Goal: Information Seeking & Learning: Learn about a topic

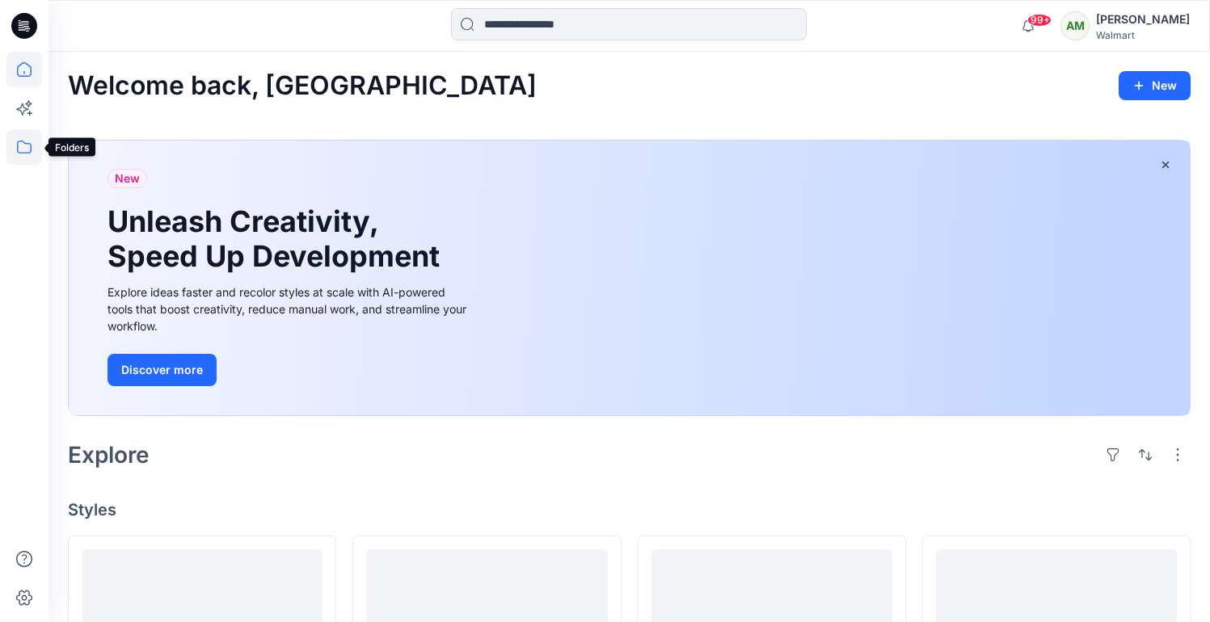
click at [25, 143] on icon at bounding box center [24, 147] width 15 height 13
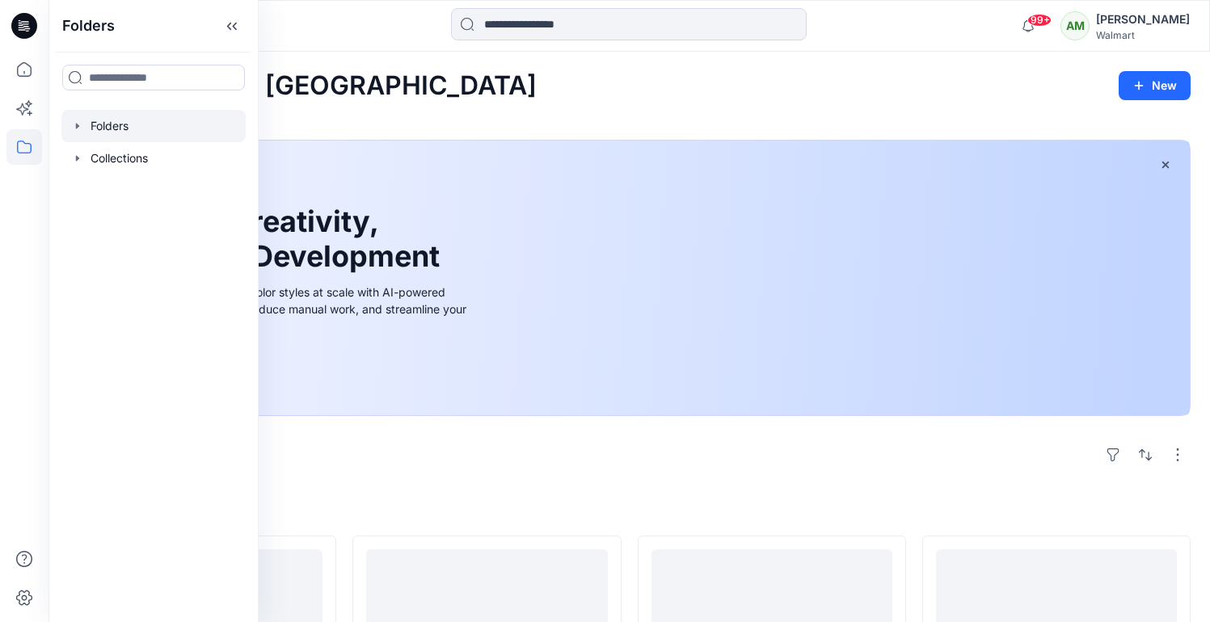
click at [73, 121] on icon "button" at bounding box center [77, 126] width 13 height 13
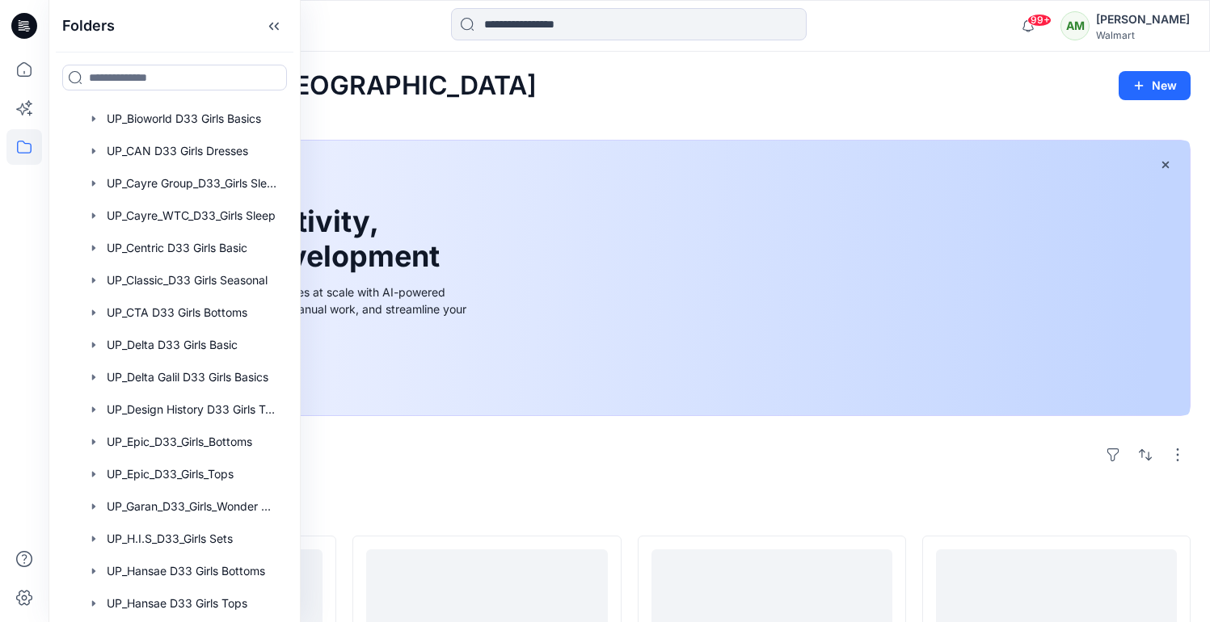
scroll to position [971, 0]
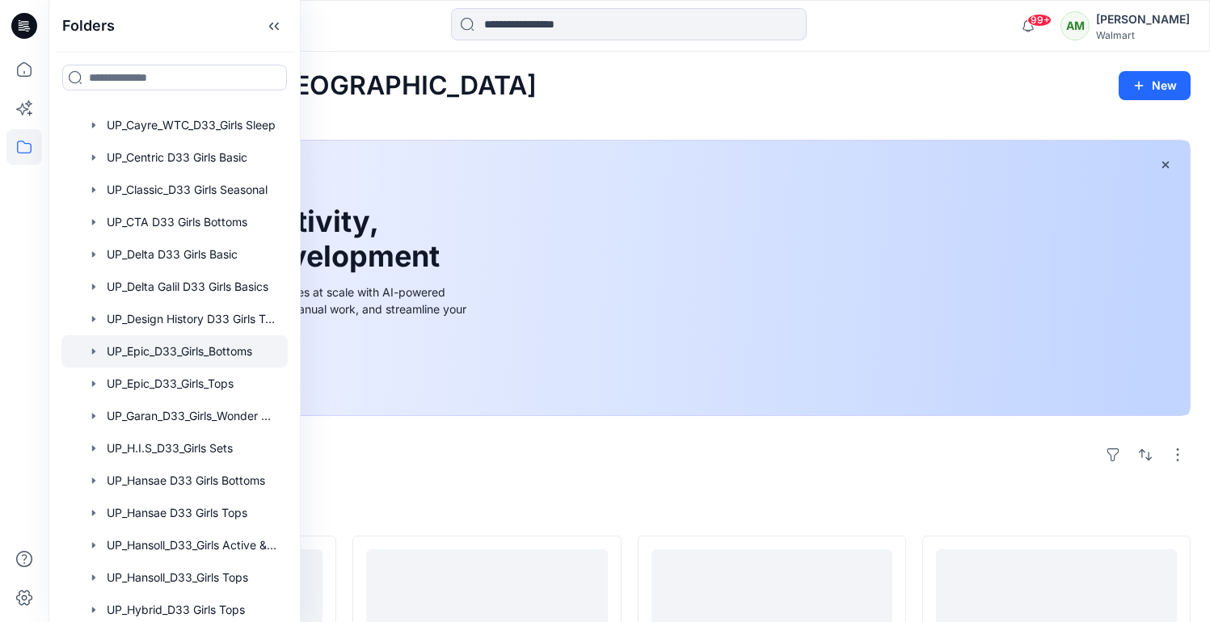
click at [190, 350] on div at bounding box center [174, 351] width 226 height 32
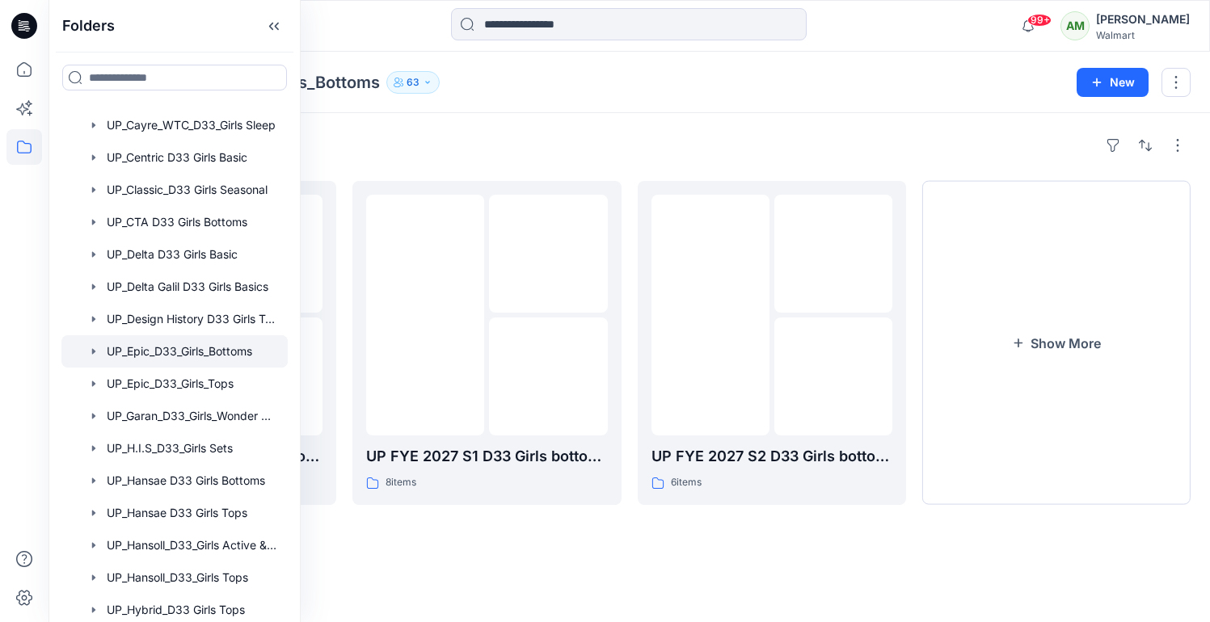
click at [540, 134] on div "Folders" at bounding box center [629, 146] width 1123 height 26
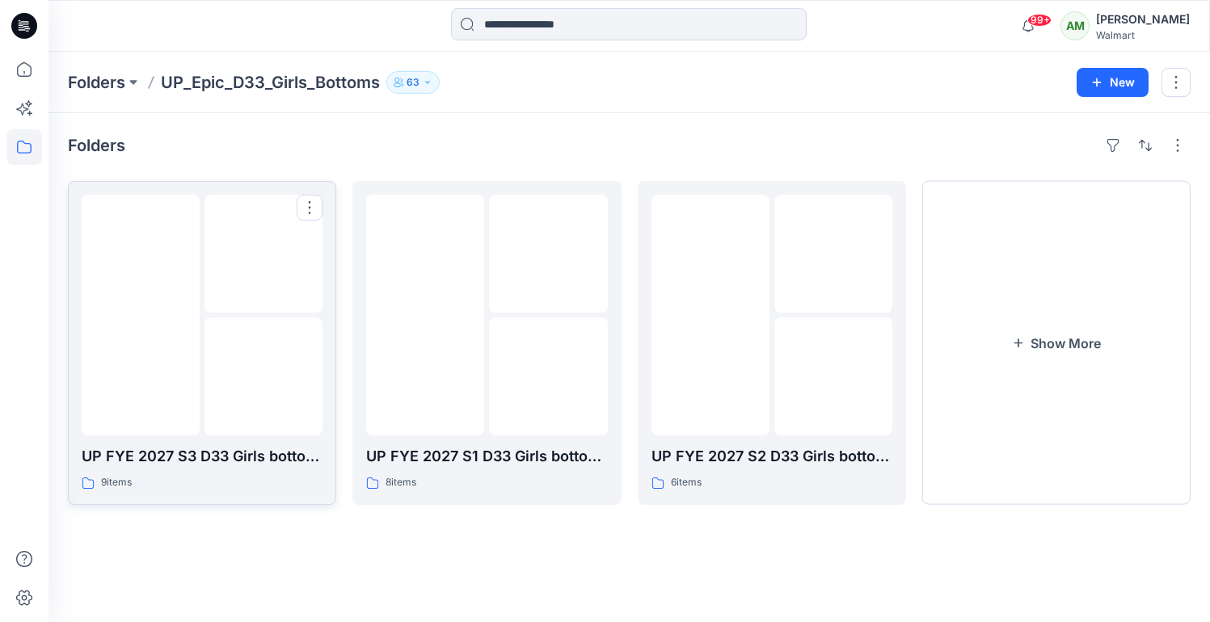
click at [263, 377] on img at bounding box center [263, 377] width 0 height 0
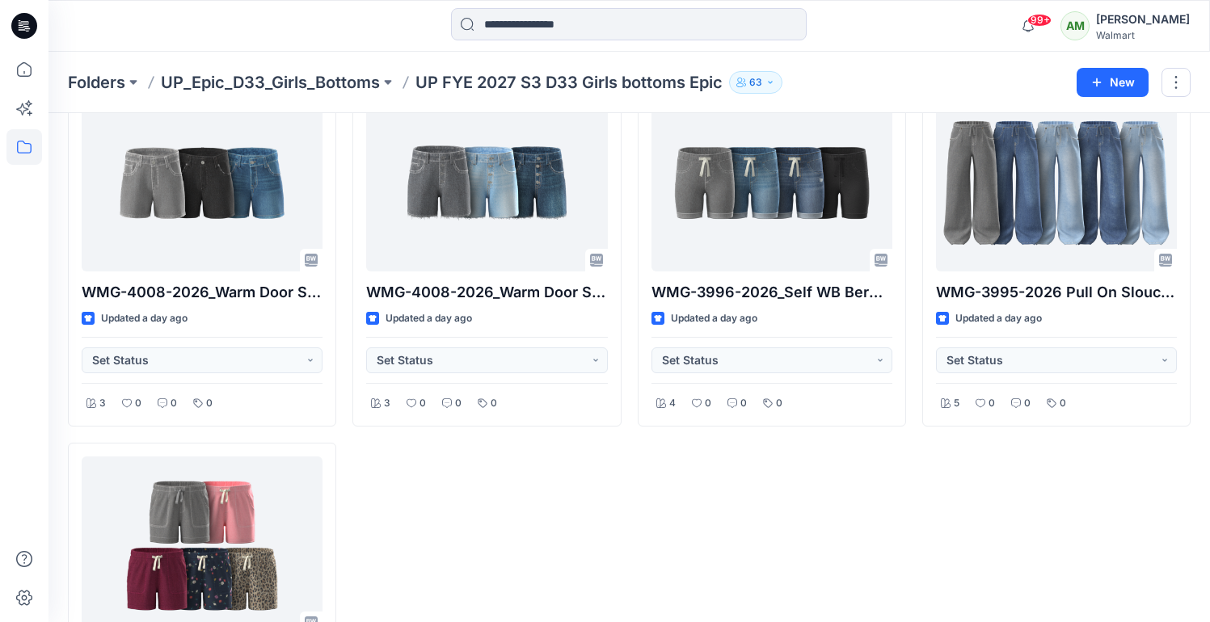
scroll to position [455, 0]
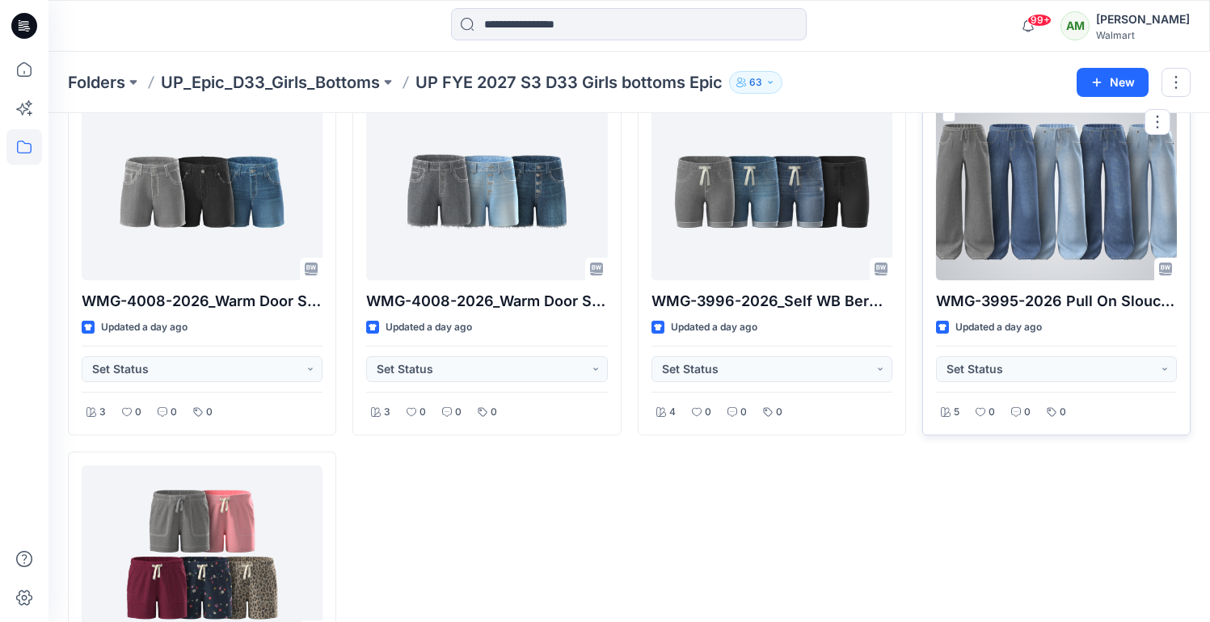
click at [1051, 159] on div at bounding box center [1056, 192] width 241 height 178
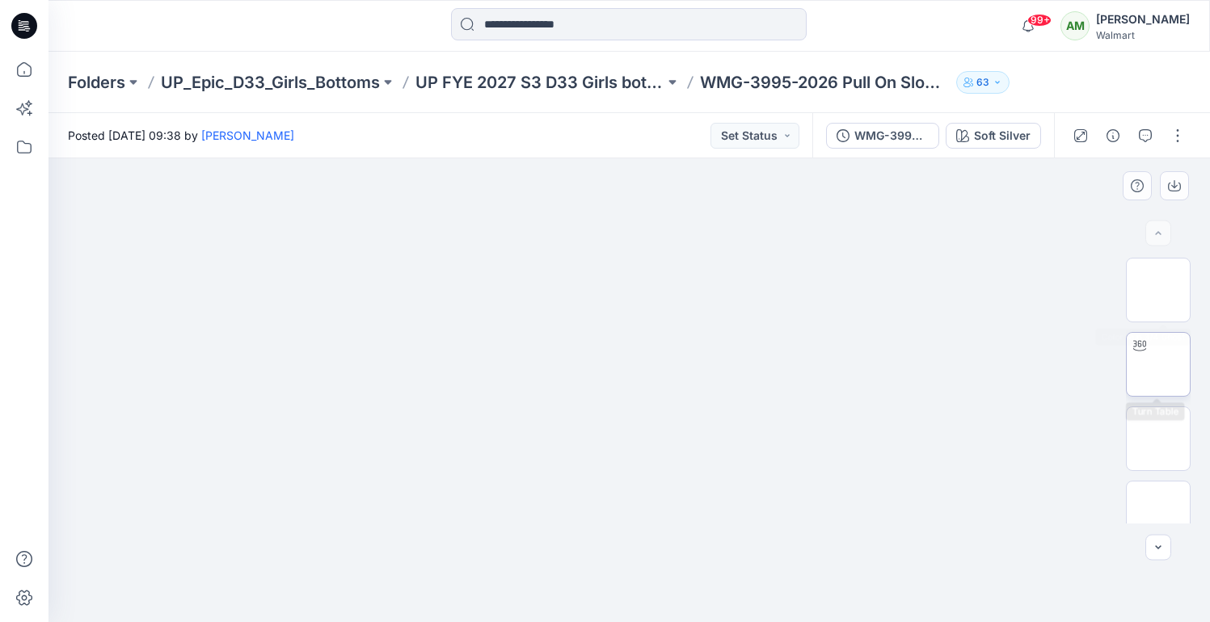
click at [1158, 364] on img at bounding box center [1158, 364] width 0 height 0
drag, startPoint x: 632, startPoint y: 597, endPoint x: 646, endPoint y: 576, distance: 25.1
click at [646, 576] on icon at bounding box center [631, 574] width 489 height 61
drag, startPoint x: 649, startPoint y: 446, endPoint x: 649, endPoint y: 351, distance: 95.4
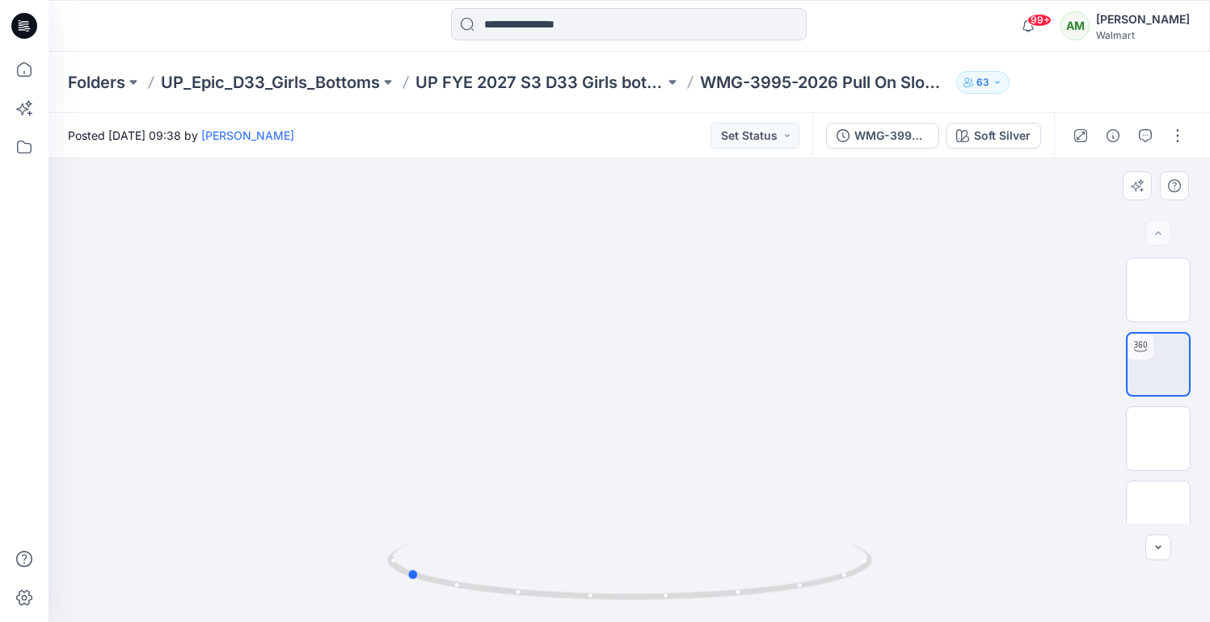
drag, startPoint x: 642, startPoint y: 600, endPoint x: 889, endPoint y: 573, distance: 248.8
click at [889, 573] on div at bounding box center [628, 390] width 1161 height 464
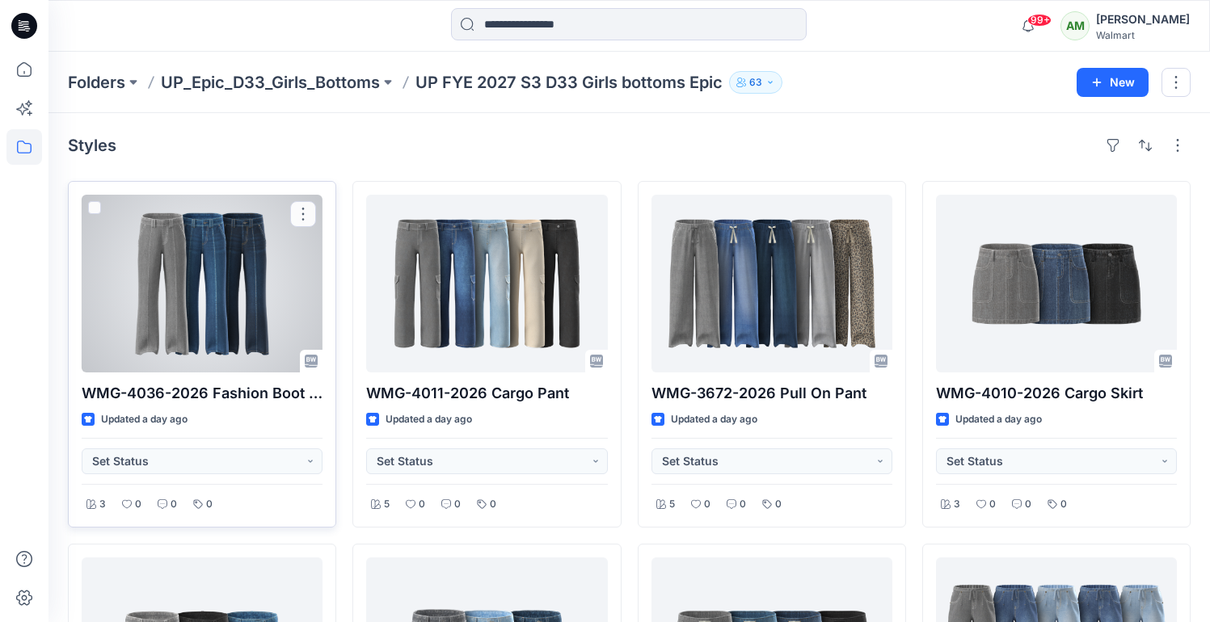
click at [261, 276] on div at bounding box center [202, 284] width 241 height 178
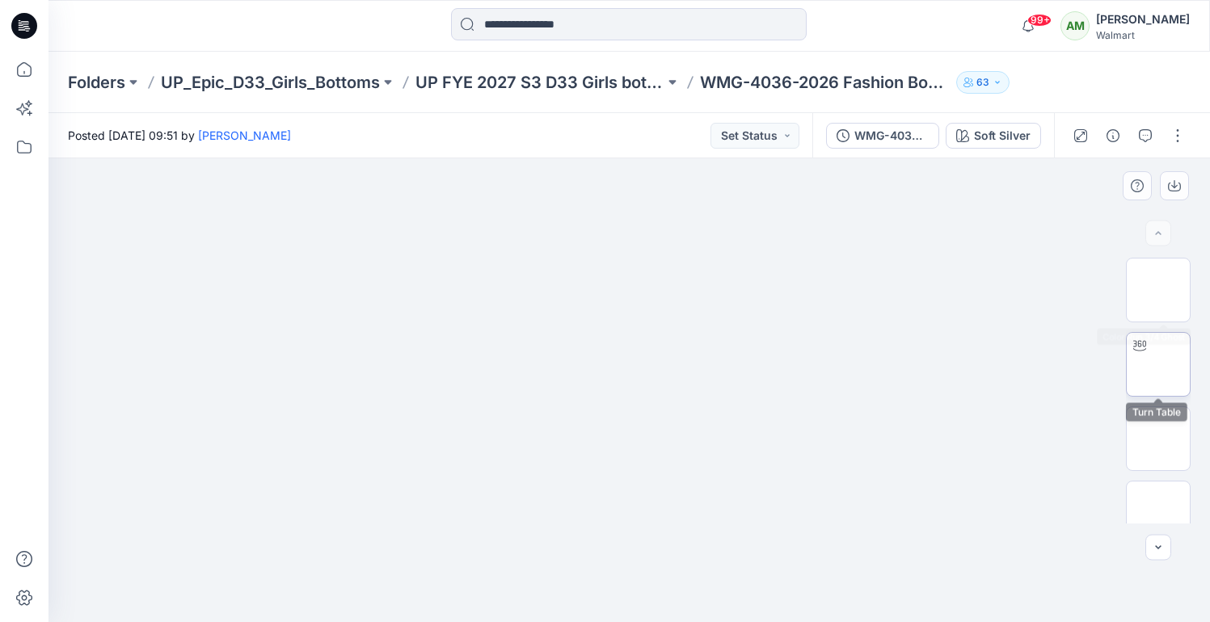
click at [1158, 364] on img at bounding box center [1158, 364] width 0 height 0
drag, startPoint x: 632, startPoint y: 597, endPoint x: 630, endPoint y: 585, distance: 12.4
click at [630, 585] on icon at bounding box center [631, 574] width 489 height 61
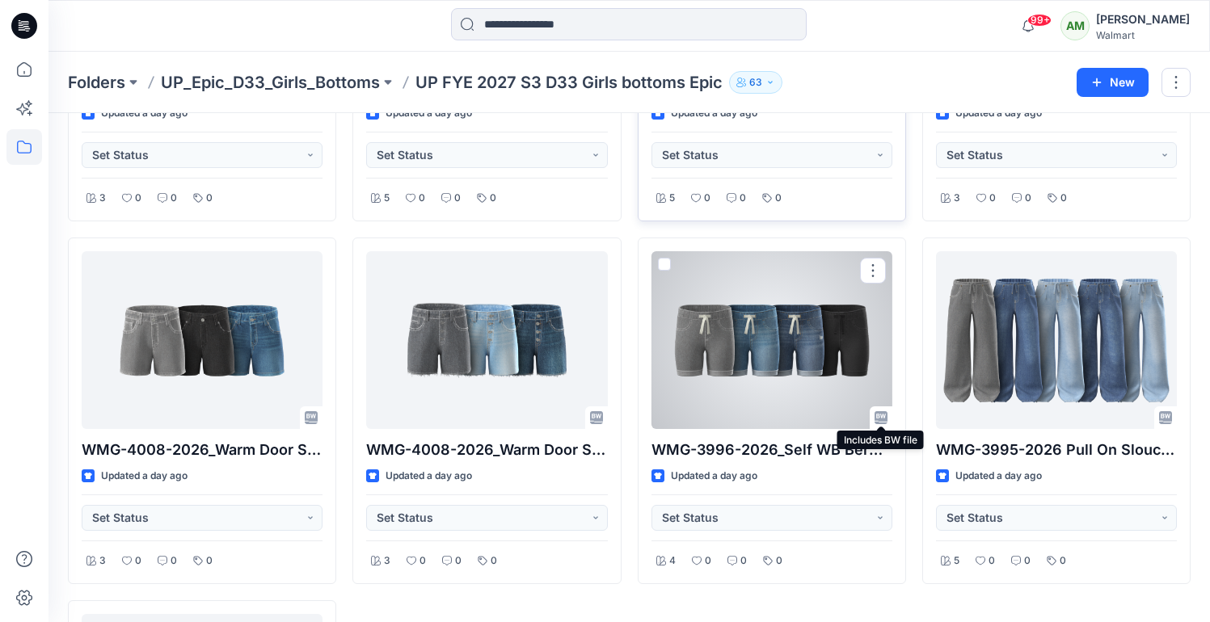
scroll to position [71, 0]
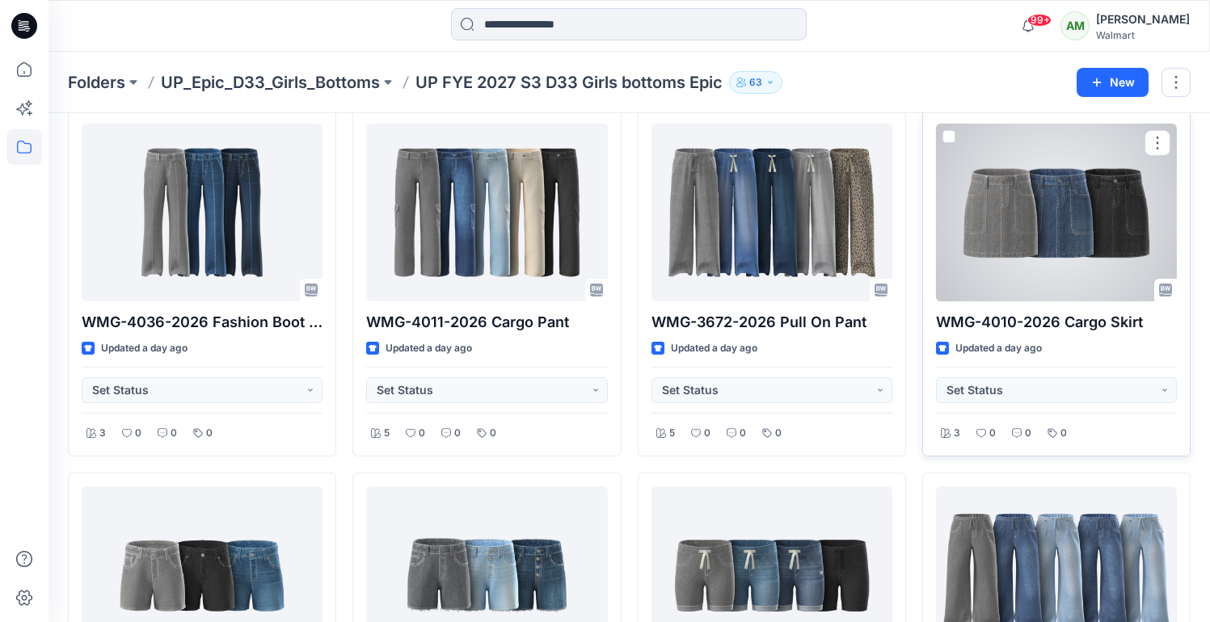
click at [1027, 213] on div at bounding box center [1056, 213] width 241 height 178
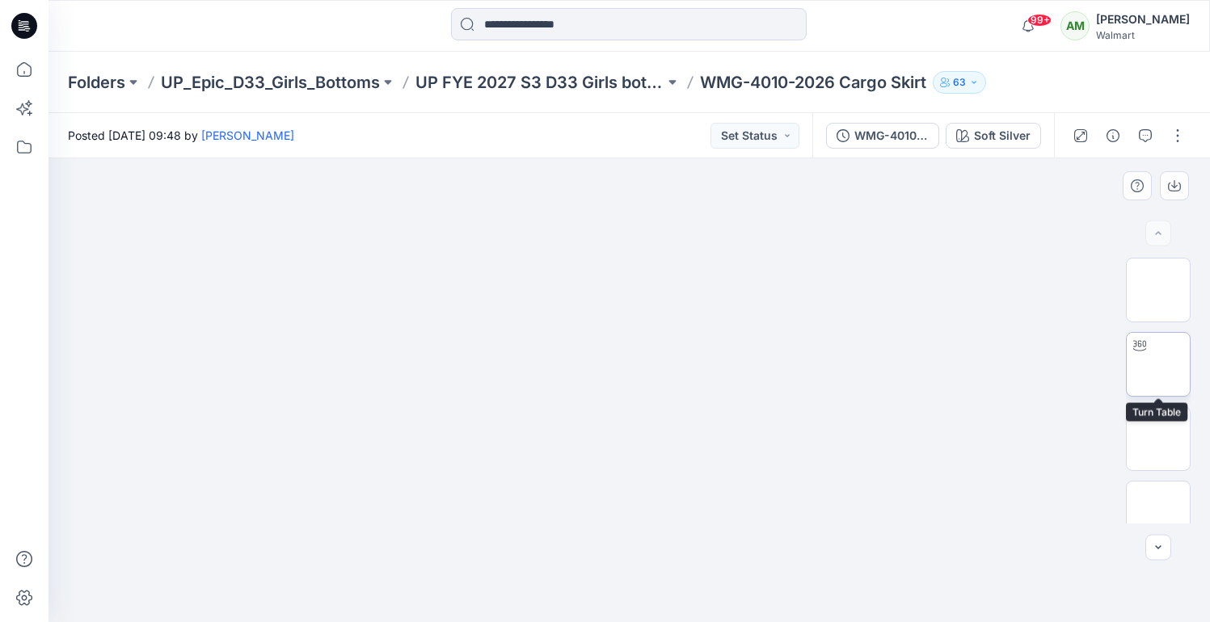
click at [1158, 364] on img at bounding box center [1158, 364] width 0 height 0
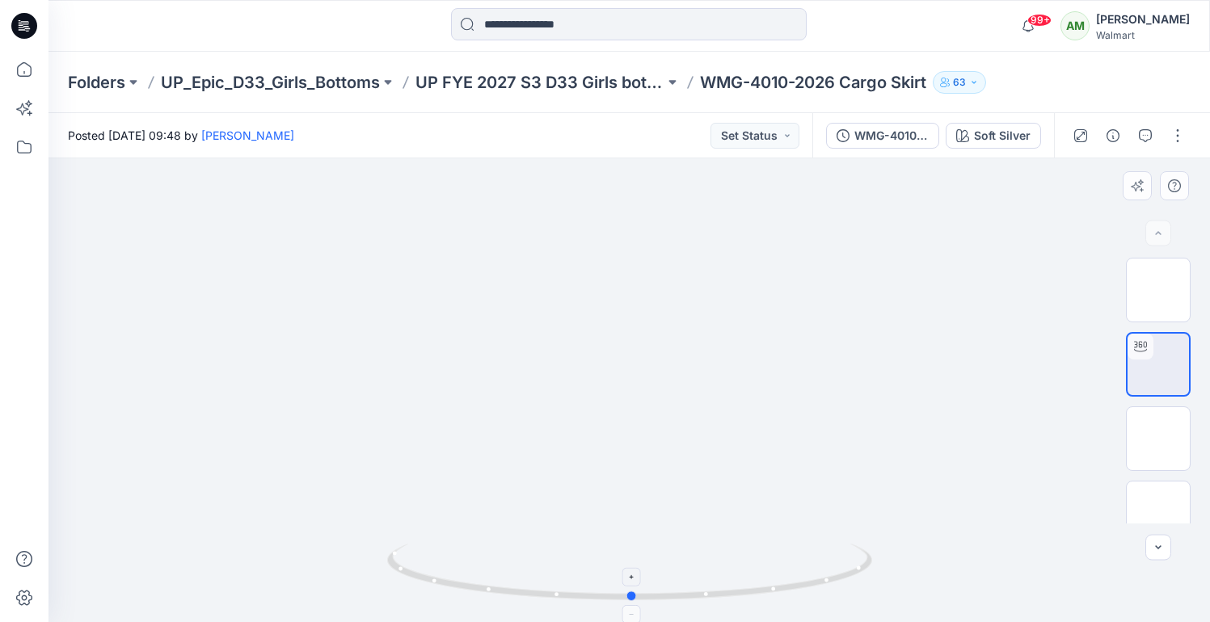
drag, startPoint x: 630, startPoint y: 600, endPoint x: 632, endPoint y: 583, distance: 17.9
click at [632, 583] on icon at bounding box center [631, 574] width 489 height 61
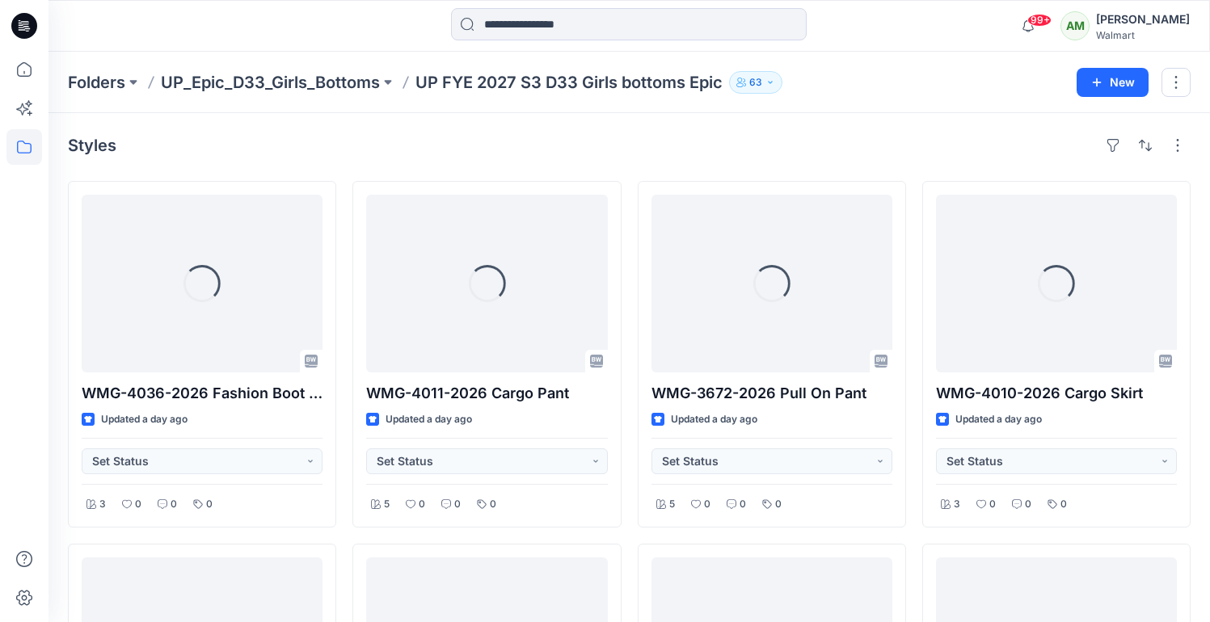
scroll to position [71, 0]
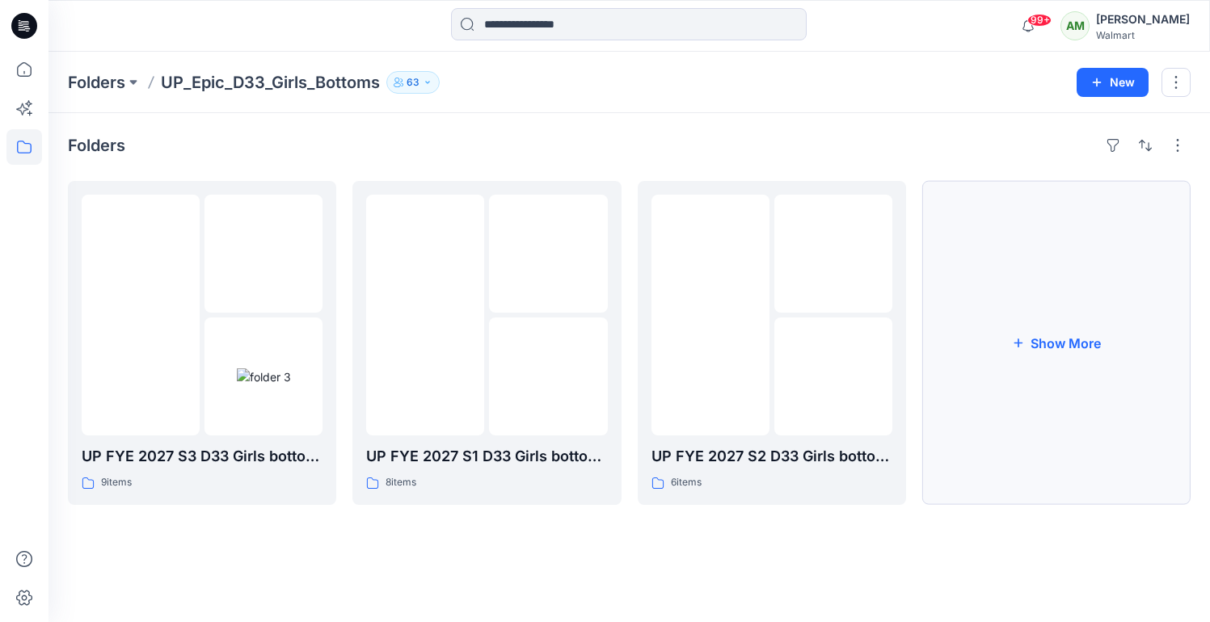
click at [1053, 364] on button "Show More" at bounding box center [1056, 343] width 268 height 324
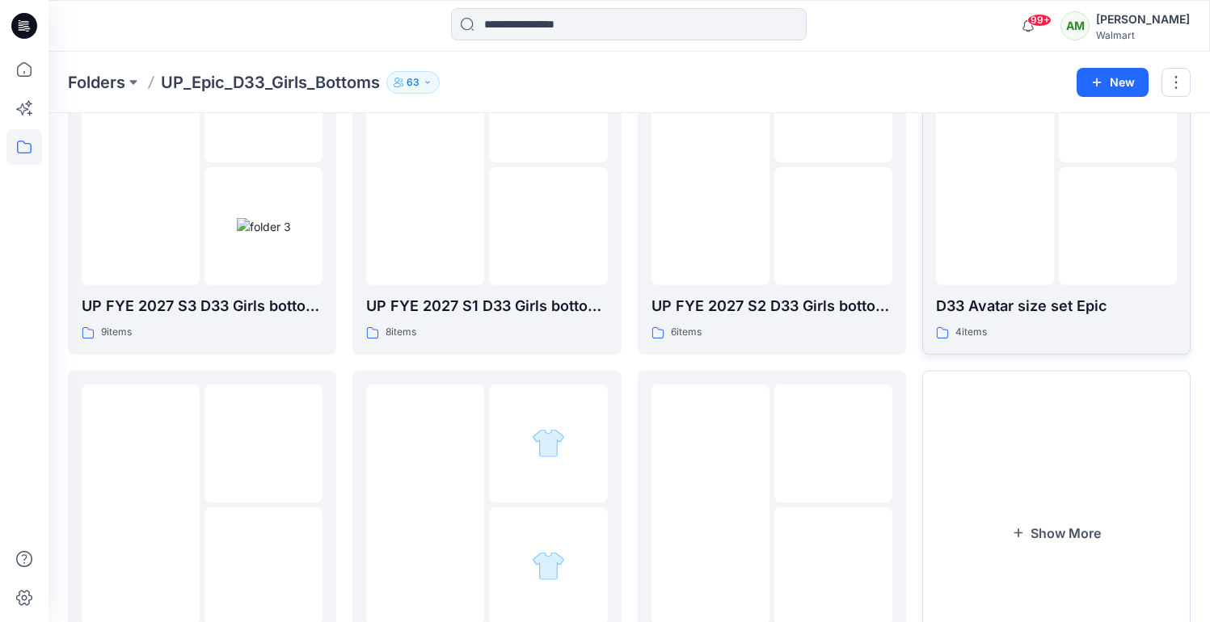
scroll to position [216, 0]
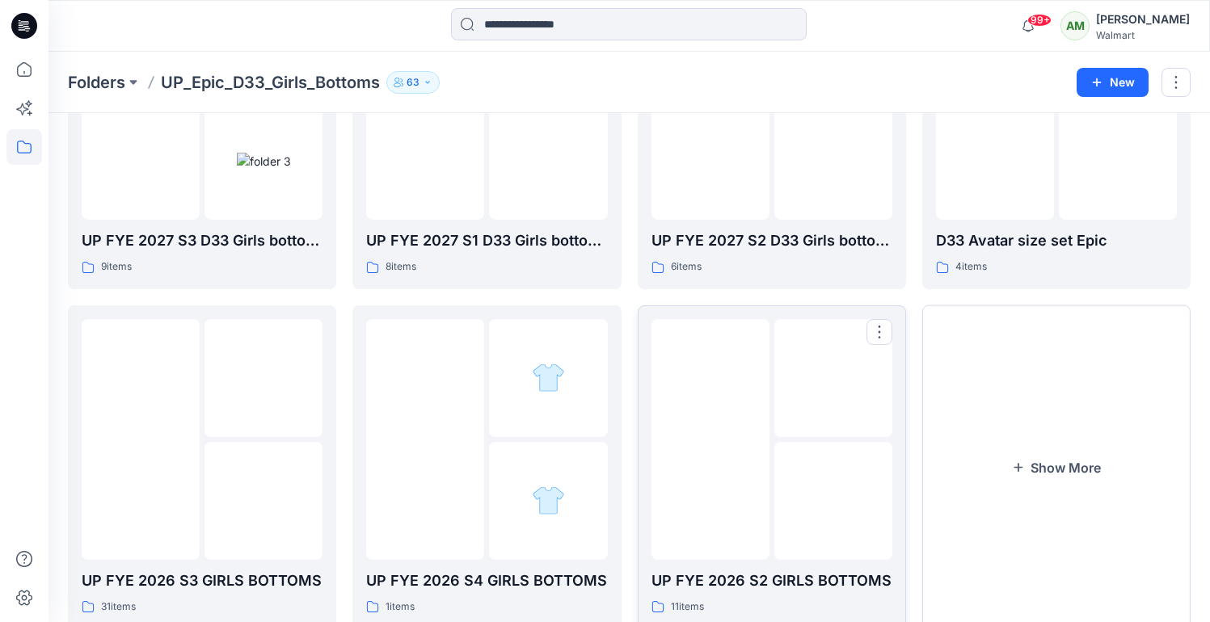
click at [833, 501] on img at bounding box center [833, 501] width 0 height 0
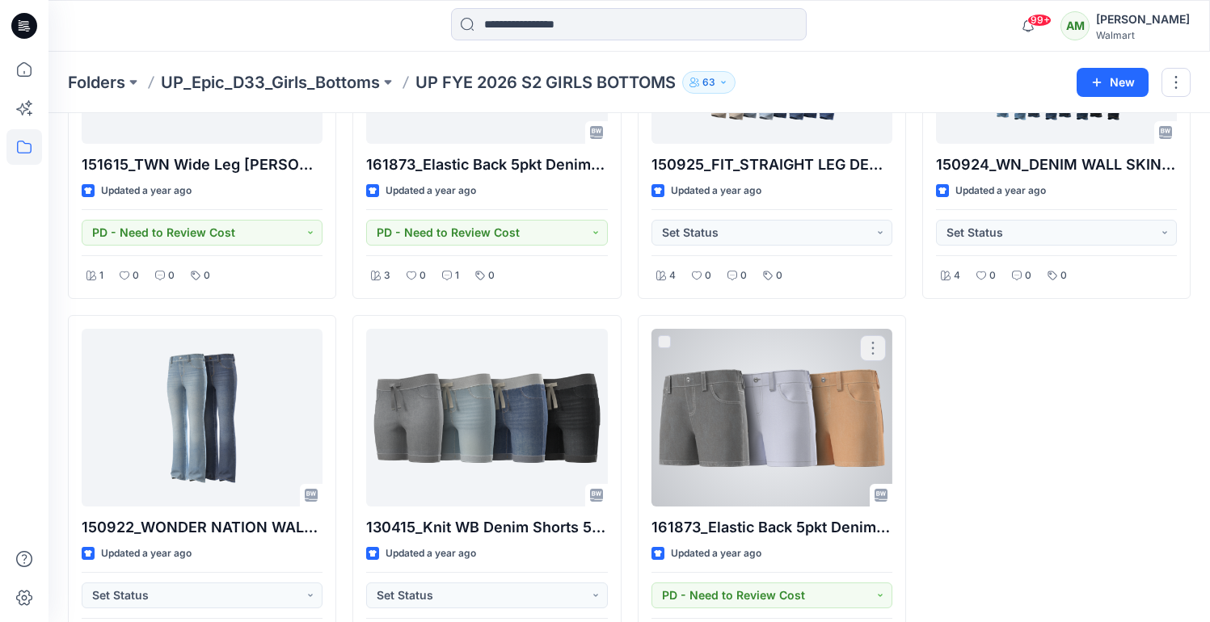
scroll to position [595, 0]
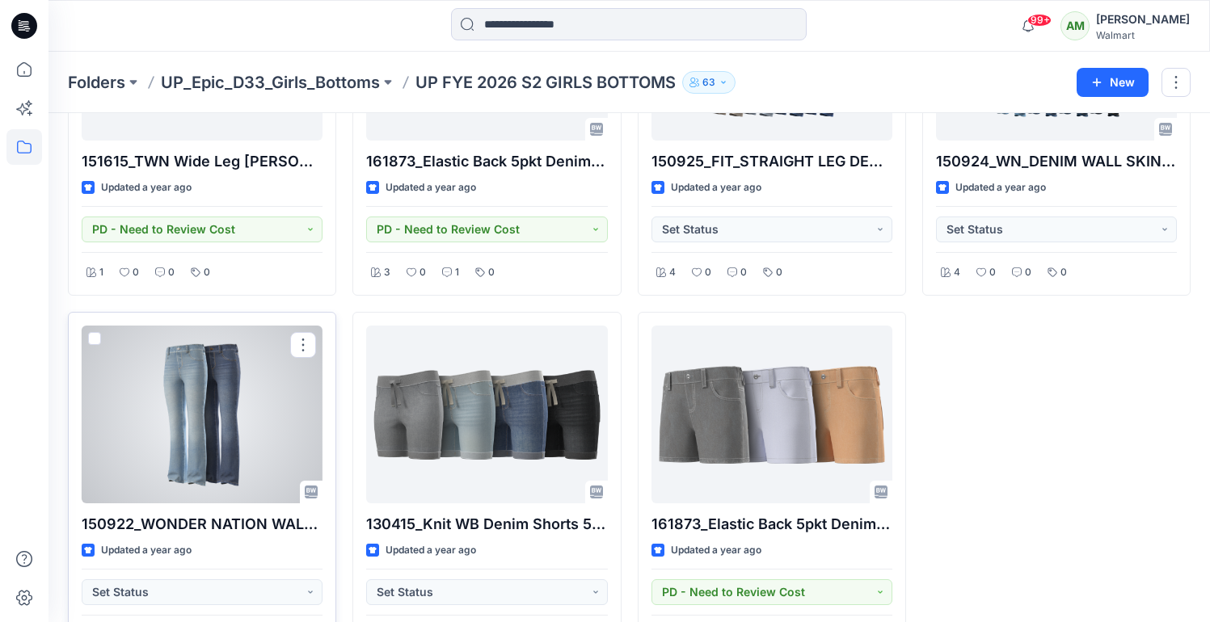
click at [228, 475] on div at bounding box center [202, 415] width 241 height 178
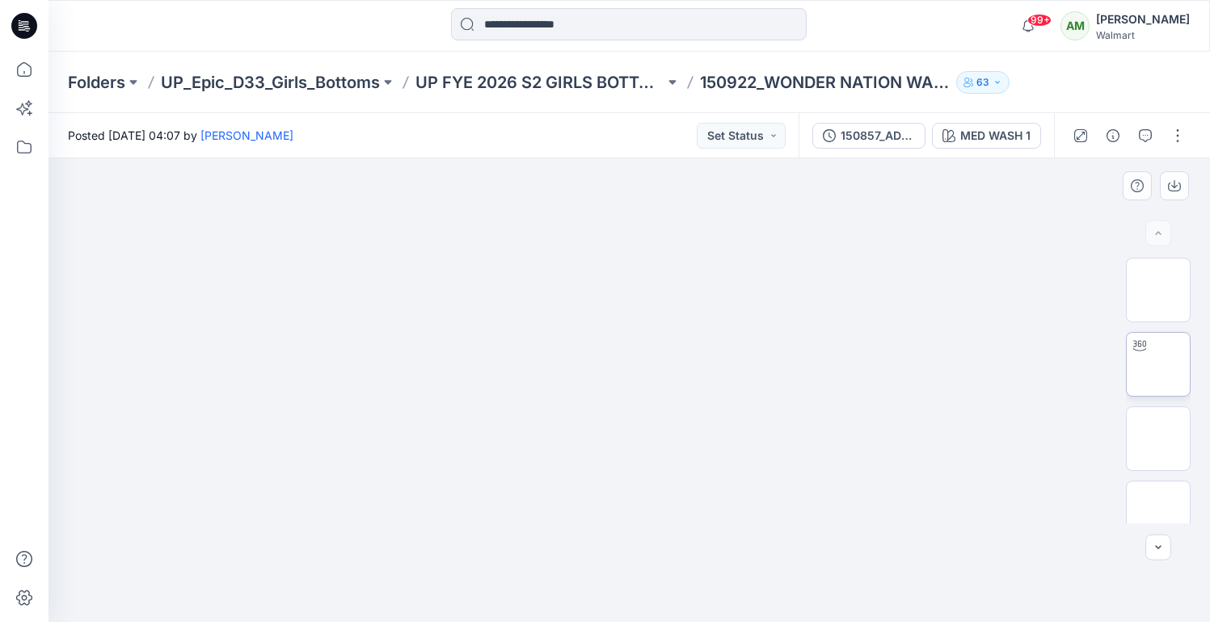
click at [1158, 364] on img at bounding box center [1158, 364] width 0 height 0
drag, startPoint x: 637, startPoint y: 596, endPoint x: 550, endPoint y: 597, distance: 87.3
click at [550, 597] on icon at bounding box center [631, 574] width 489 height 61
drag, startPoint x: 639, startPoint y: 596, endPoint x: 530, endPoint y: 595, distance: 109.1
click at [530, 595] on icon at bounding box center [631, 574] width 489 height 61
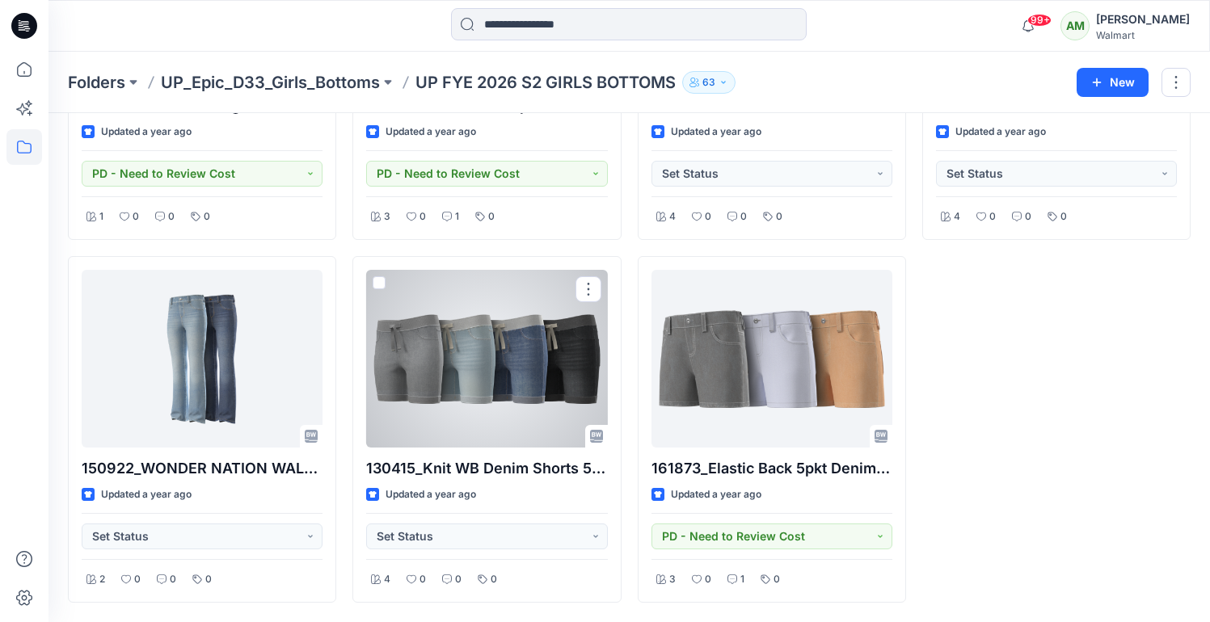
scroll to position [651, 0]
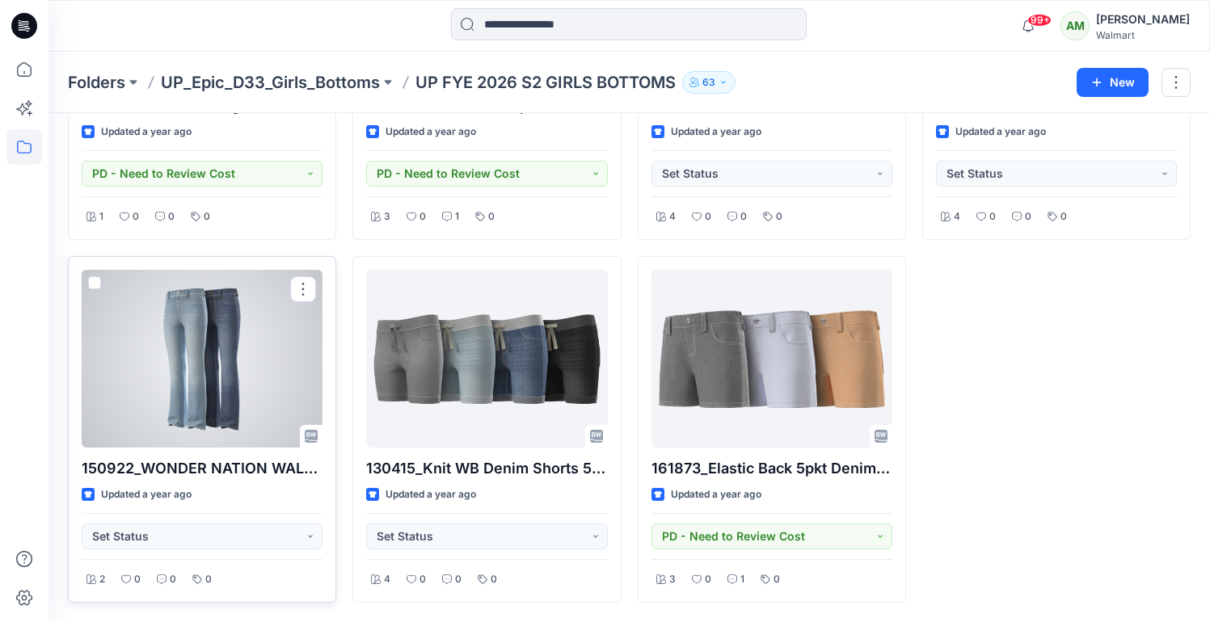
click at [214, 375] on div at bounding box center [202, 359] width 241 height 178
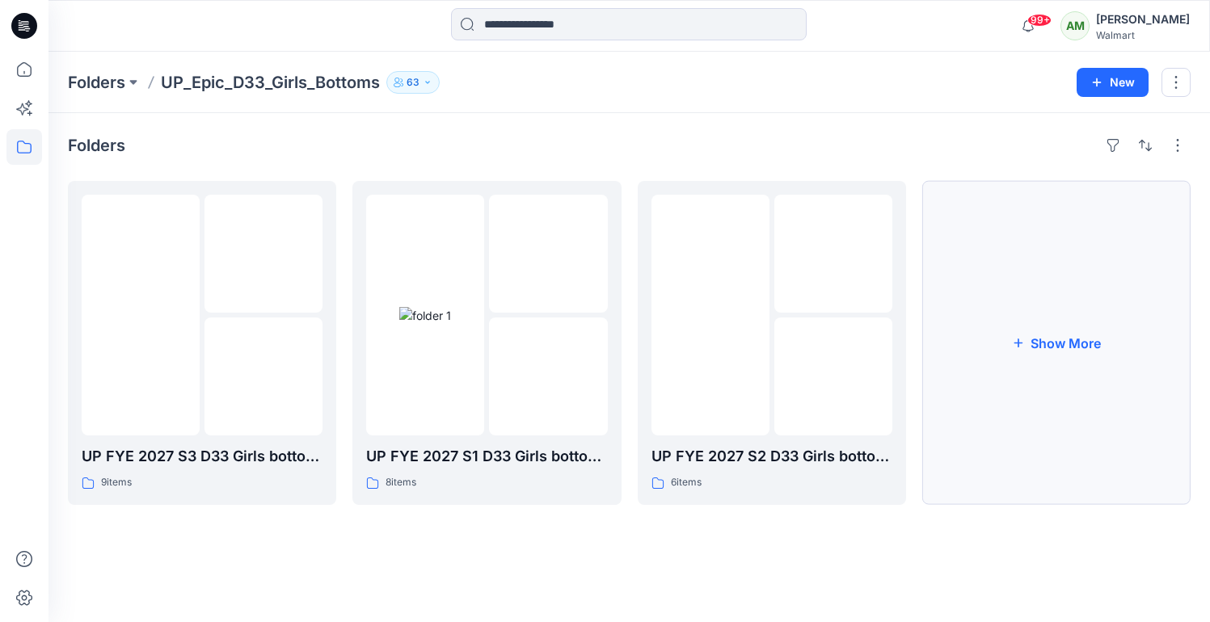
click at [1076, 358] on button "Show More" at bounding box center [1056, 343] width 268 height 324
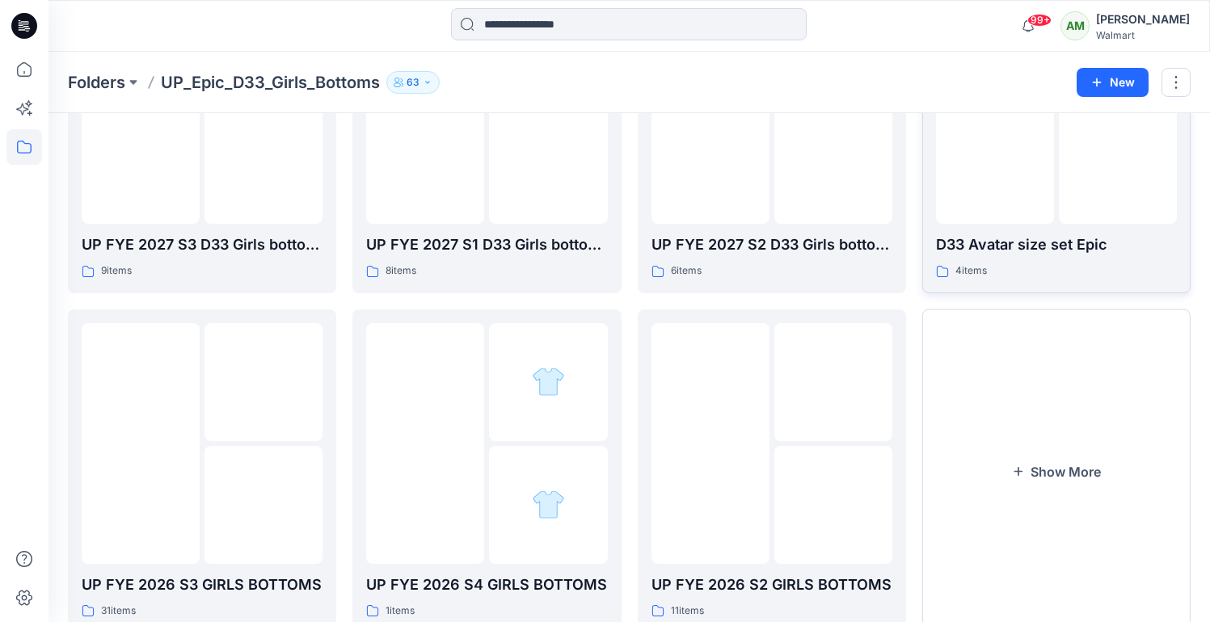
scroll to position [267, 0]
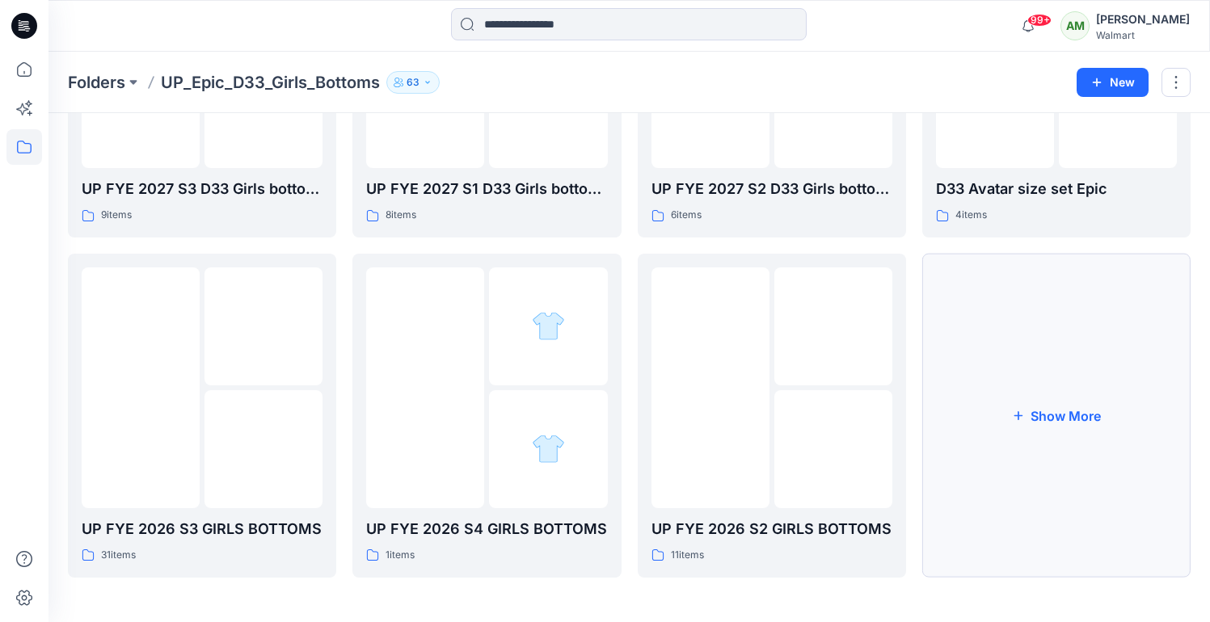
click at [1031, 415] on button "Show More" at bounding box center [1056, 416] width 268 height 324
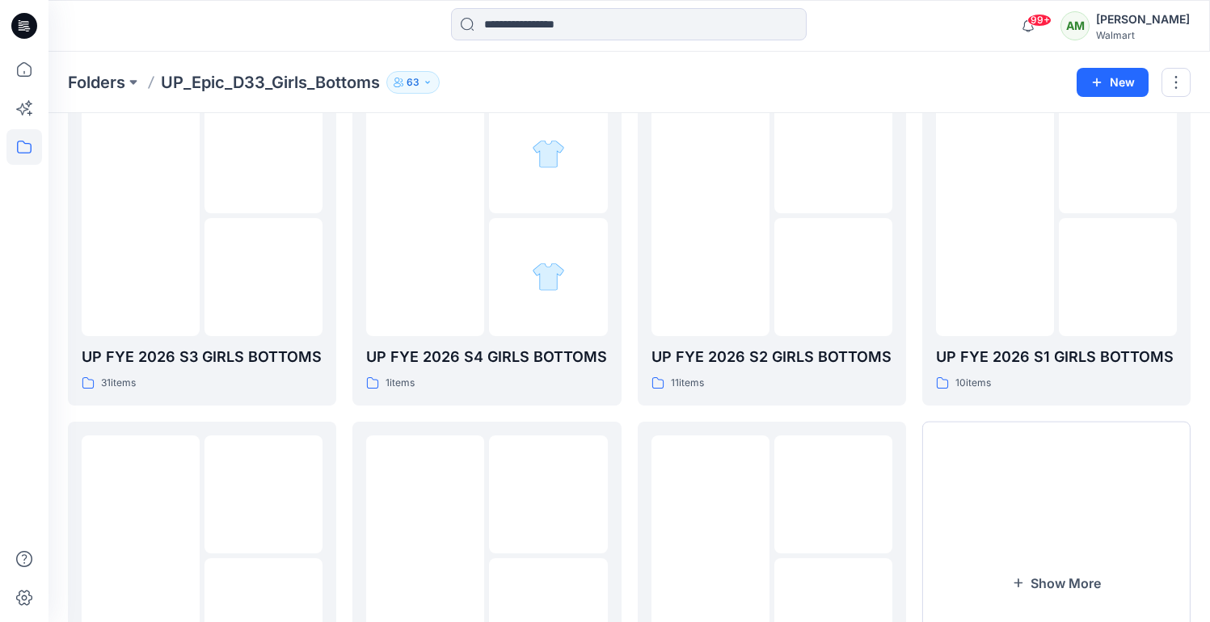
scroll to position [350, 0]
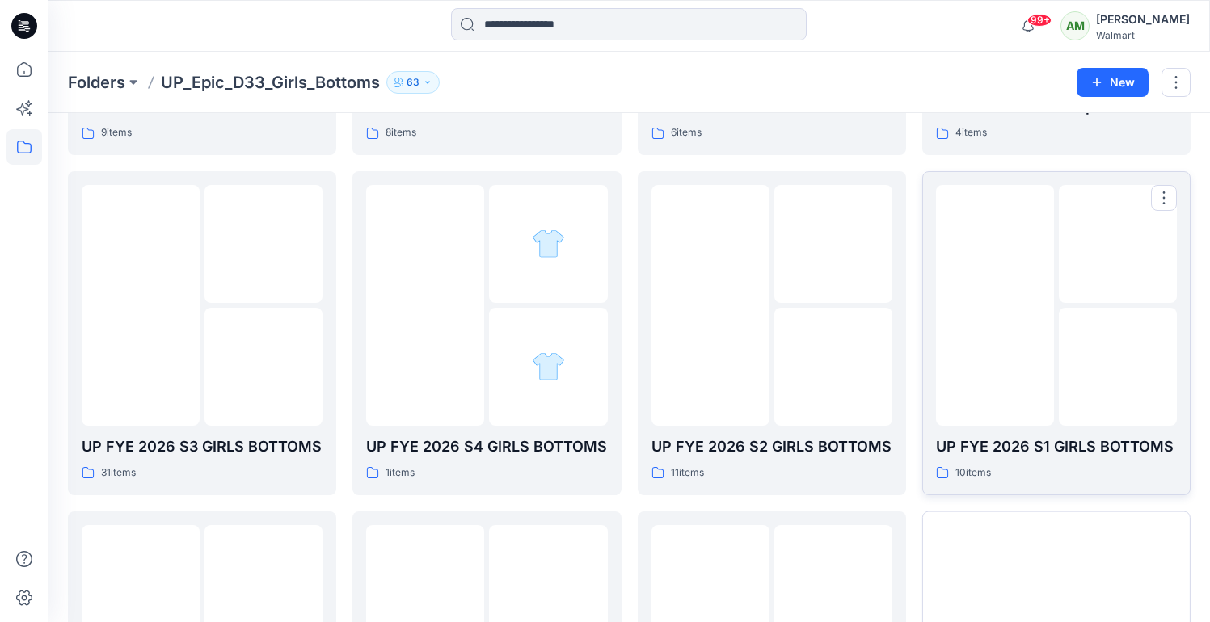
click at [995, 305] on img at bounding box center [995, 305] width 0 height 0
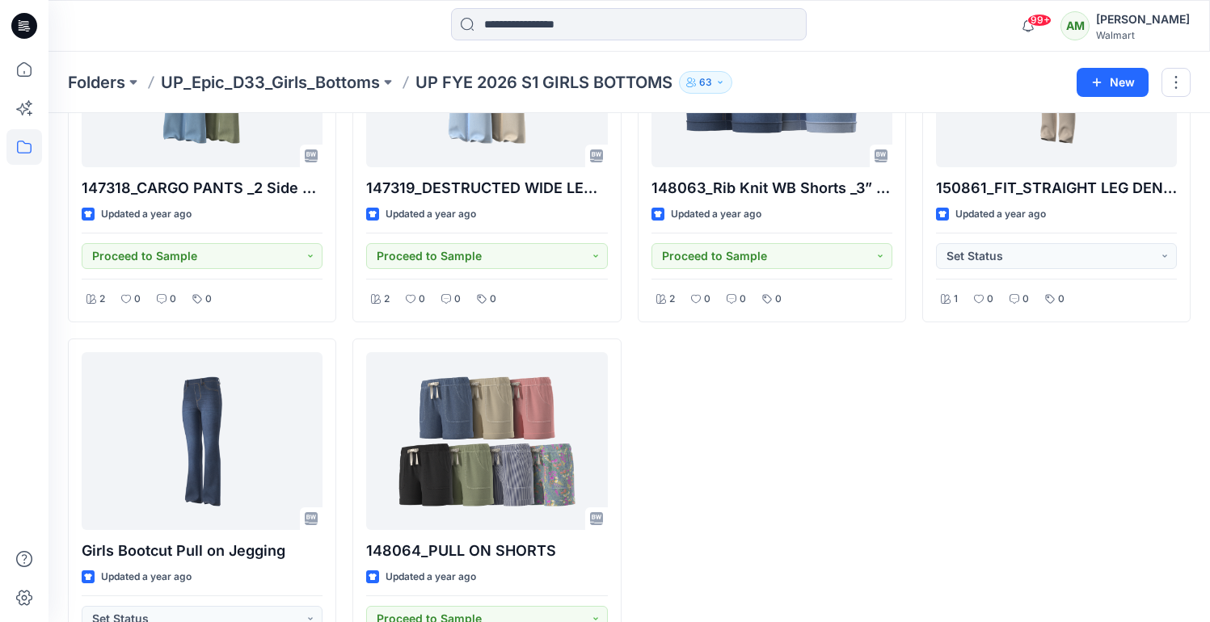
scroll to position [571, 0]
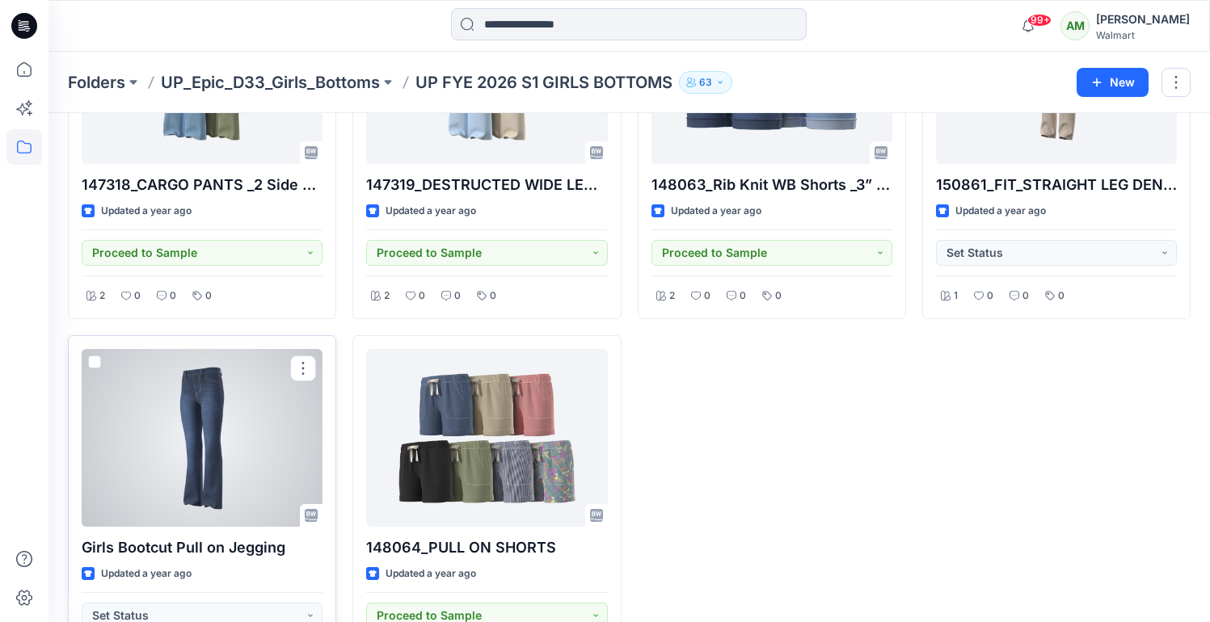
click at [218, 419] on div at bounding box center [202, 438] width 241 height 178
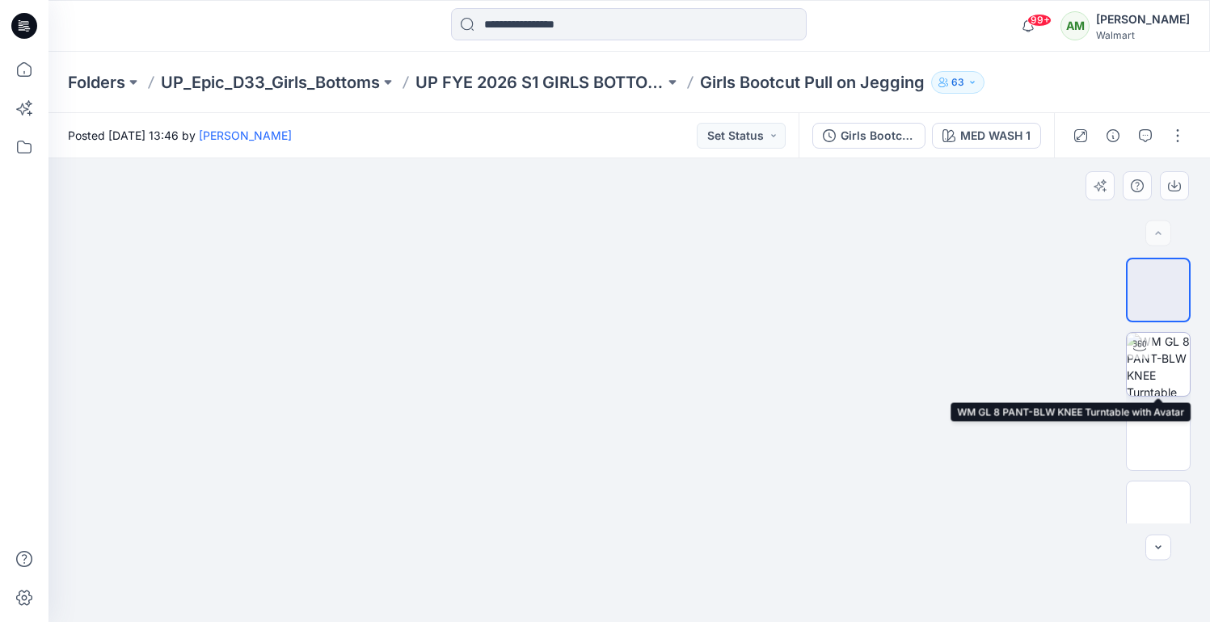
click at [1171, 369] on img at bounding box center [1158, 364] width 63 height 63
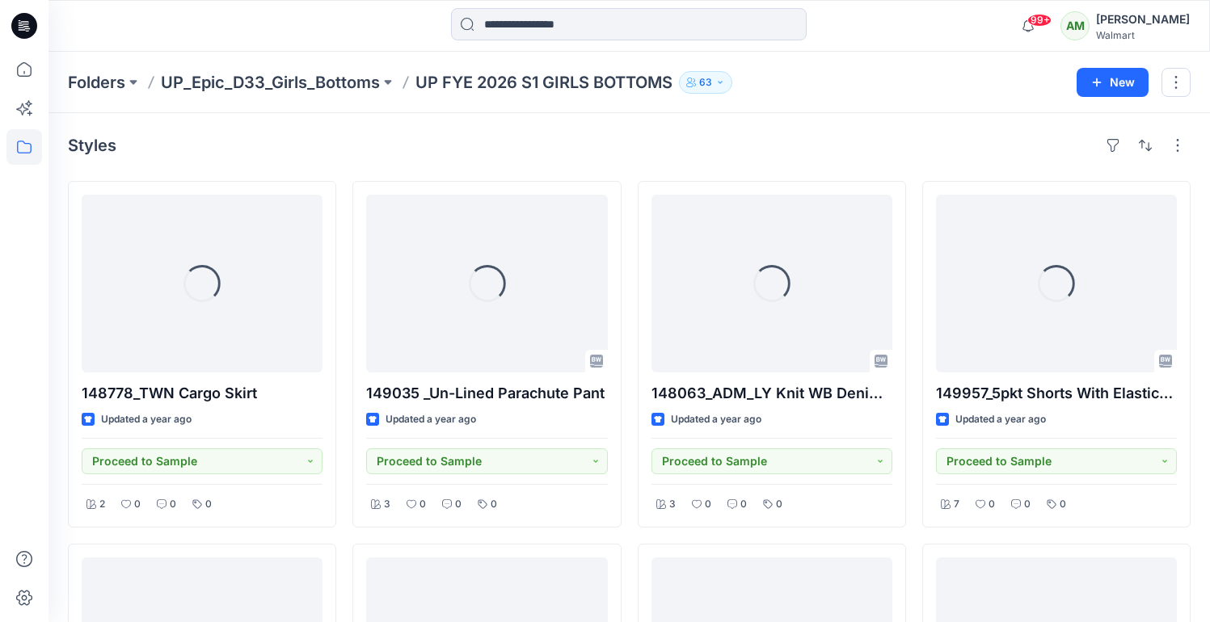
scroll to position [571, 0]
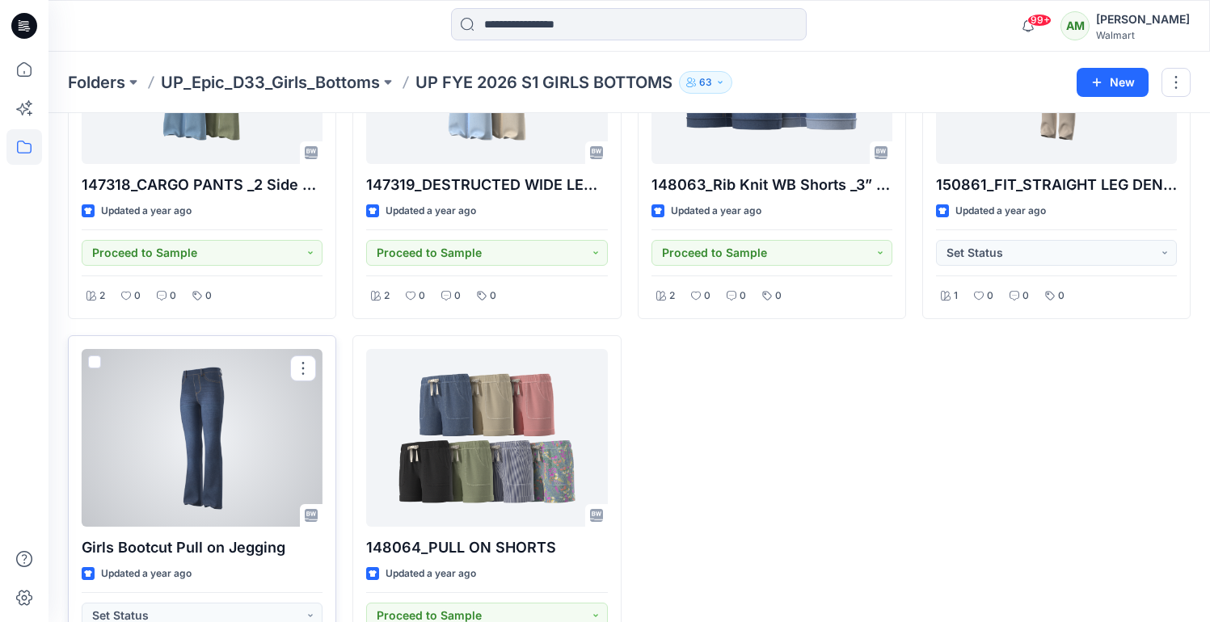
click at [183, 427] on div at bounding box center [202, 438] width 241 height 178
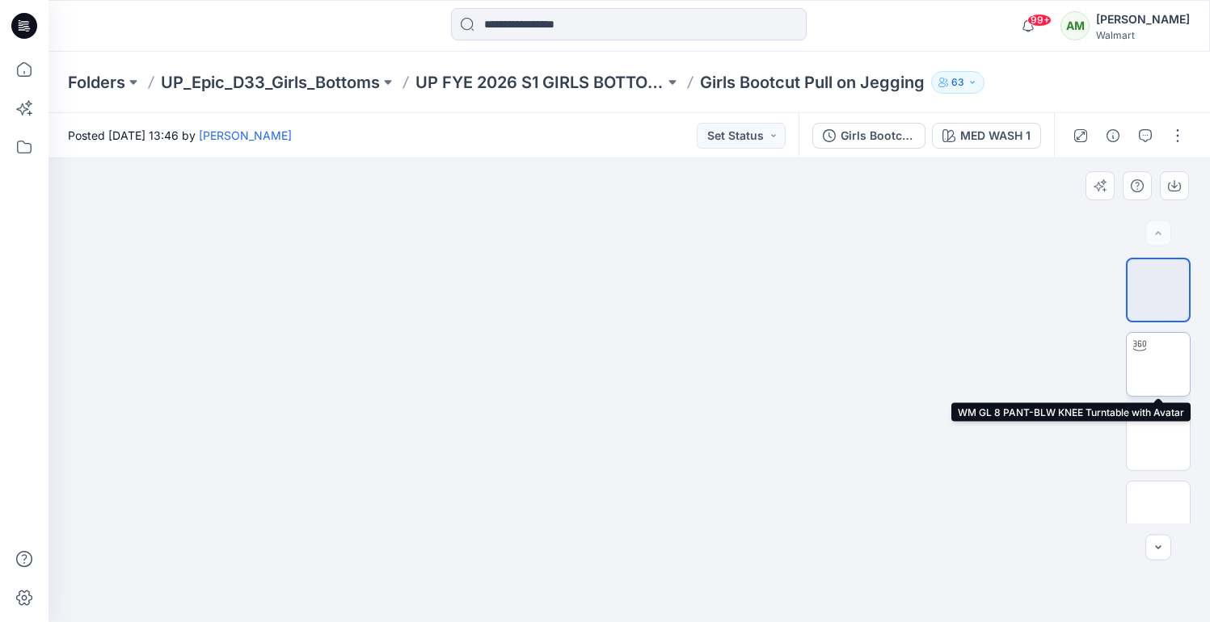
click at [1158, 364] on img at bounding box center [1158, 364] width 0 height 0
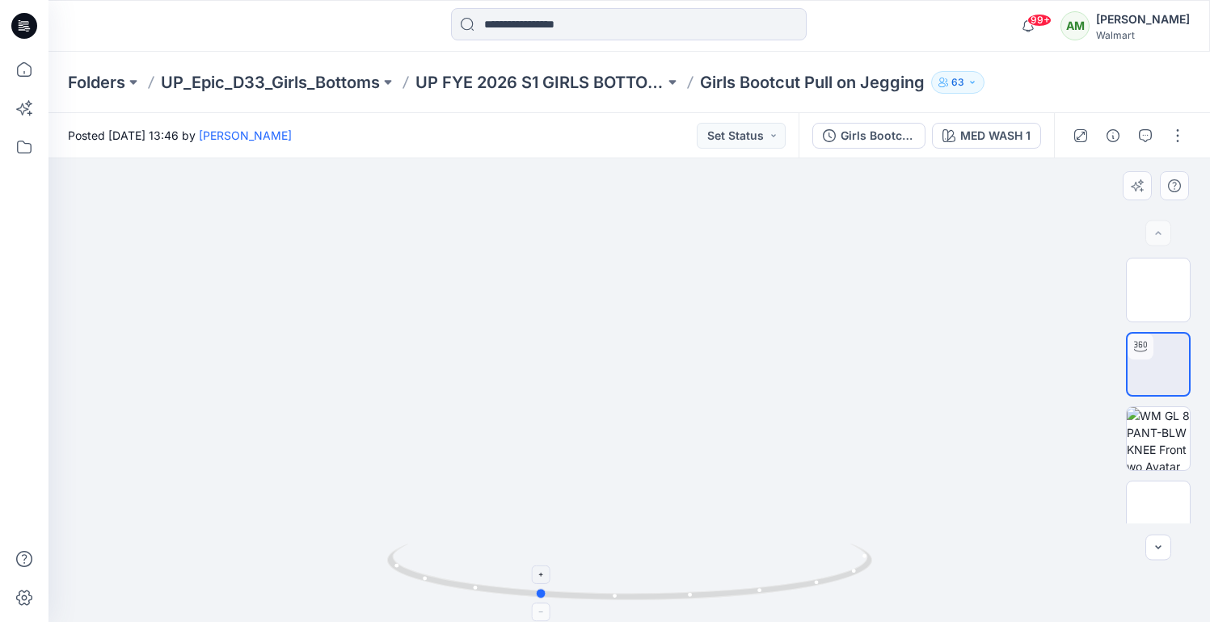
drag, startPoint x: 672, startPoint y: 597, endPoint x: 579, endPoint y: 592, distance: 92.3
click at [579, 592] on icon at bounding box center [631, 574] width 489 height 61
drag, startPoint x: 633, startPoint y: 592, endPoint x: 526, endPoint y: 586, distance: 106.9
click at [526, 586] on icon at bounding box center [631, 574] width 489 height 61
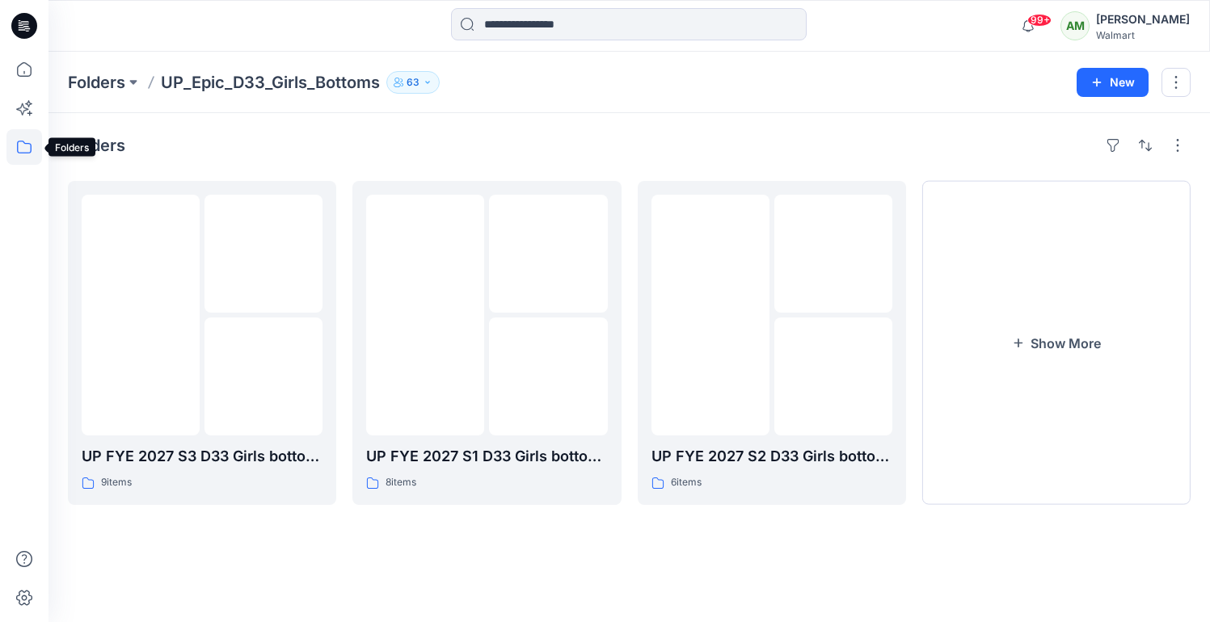
click at [24, 146] on icon at bounding box center [24, 147] width 36 height 36
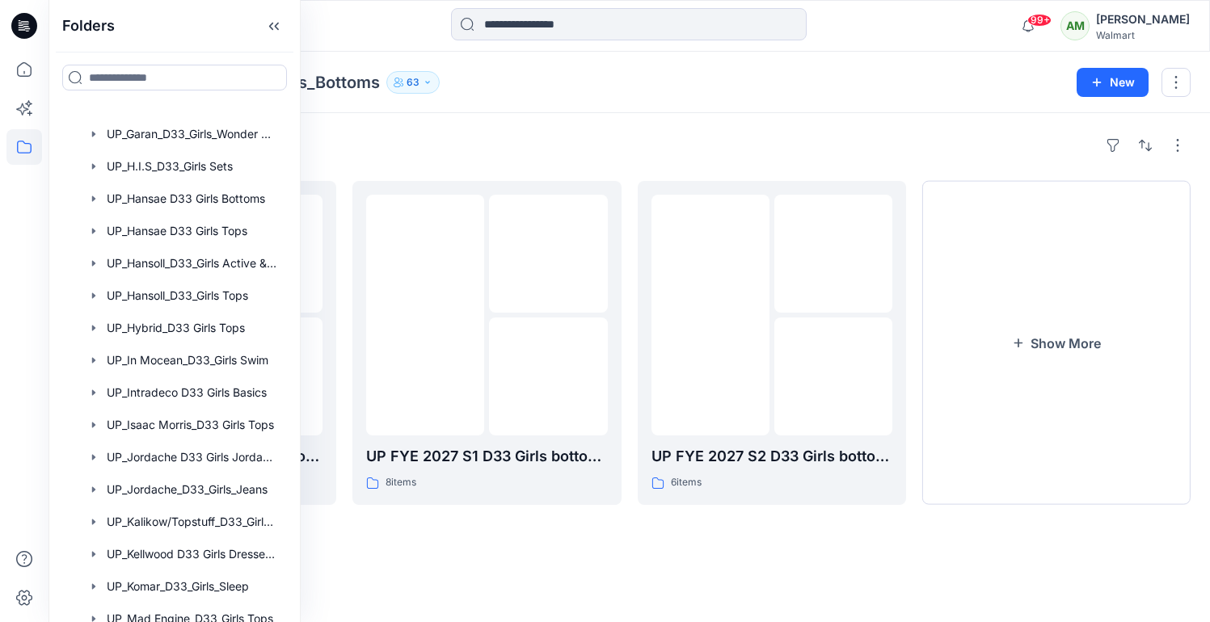
scroll to position [1270, 0]
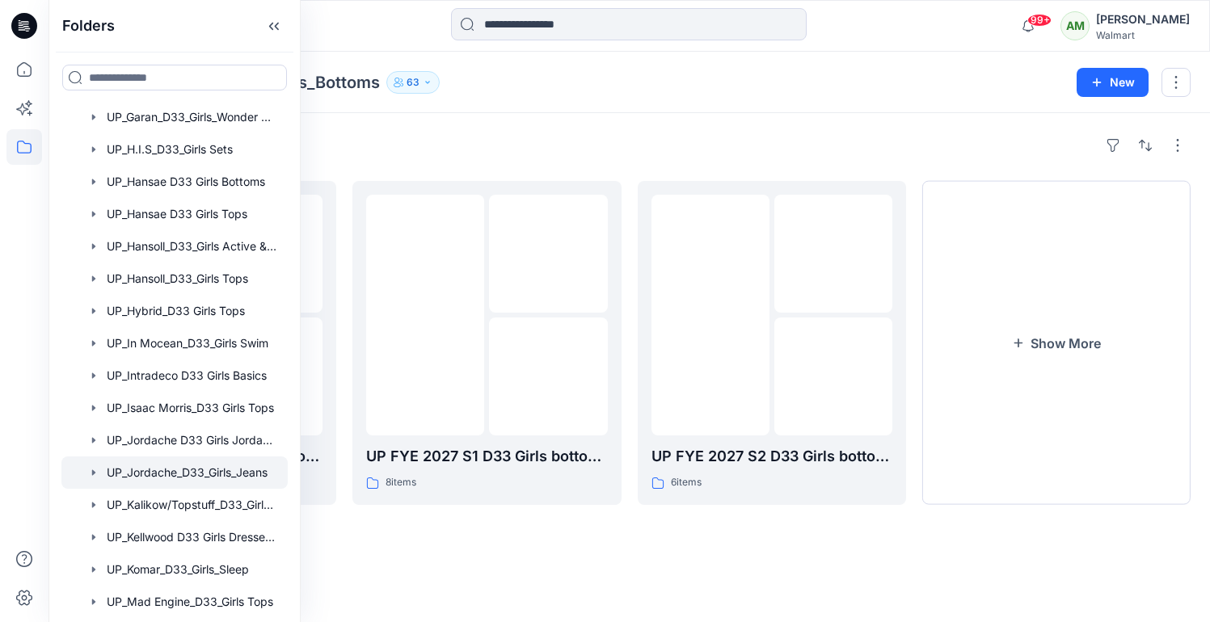
click at [187, 469] on div at bounding box center [174, 473] width 226 height 32
click at [512, 133] on div "Folders" at bounding box center [629, 146] width 1123 height 26
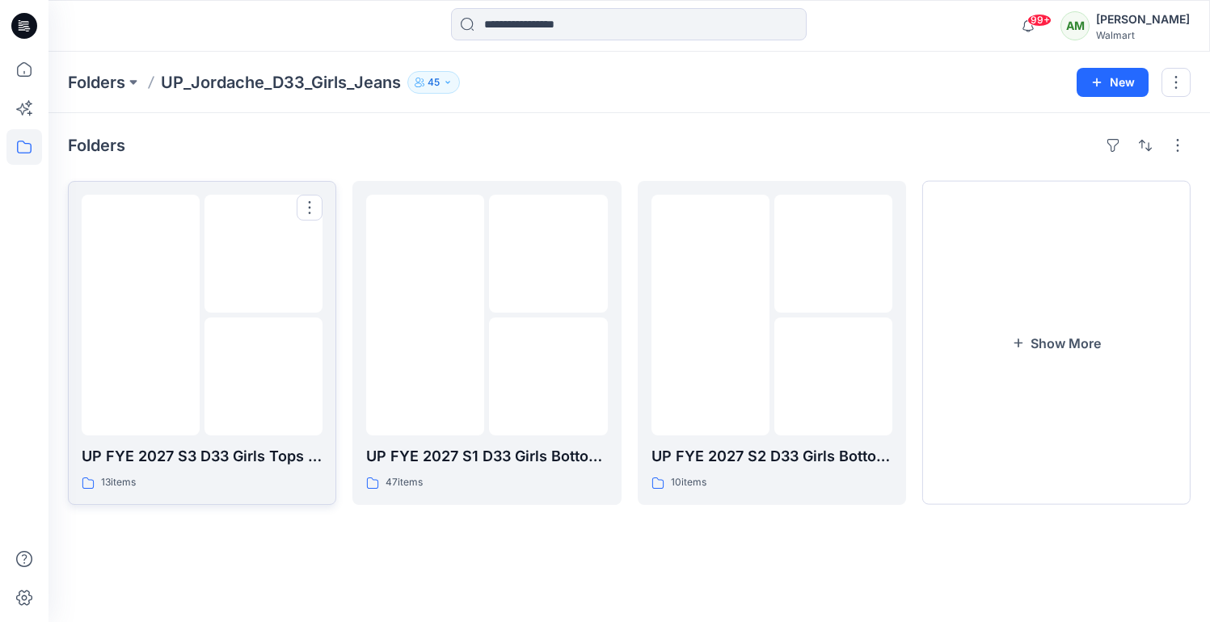
click at [263, 254] on img at bounding box center [263, 254] width 0 height 0
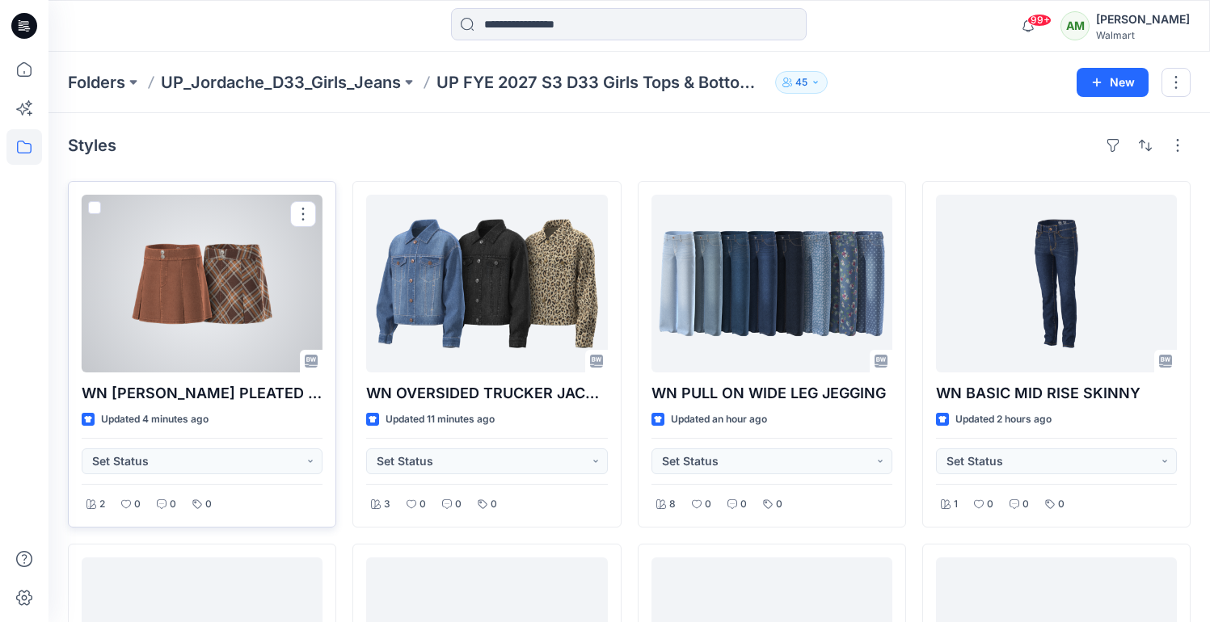
click at [221, 290] on div at bounding box center [202, 284] width 241 height 178
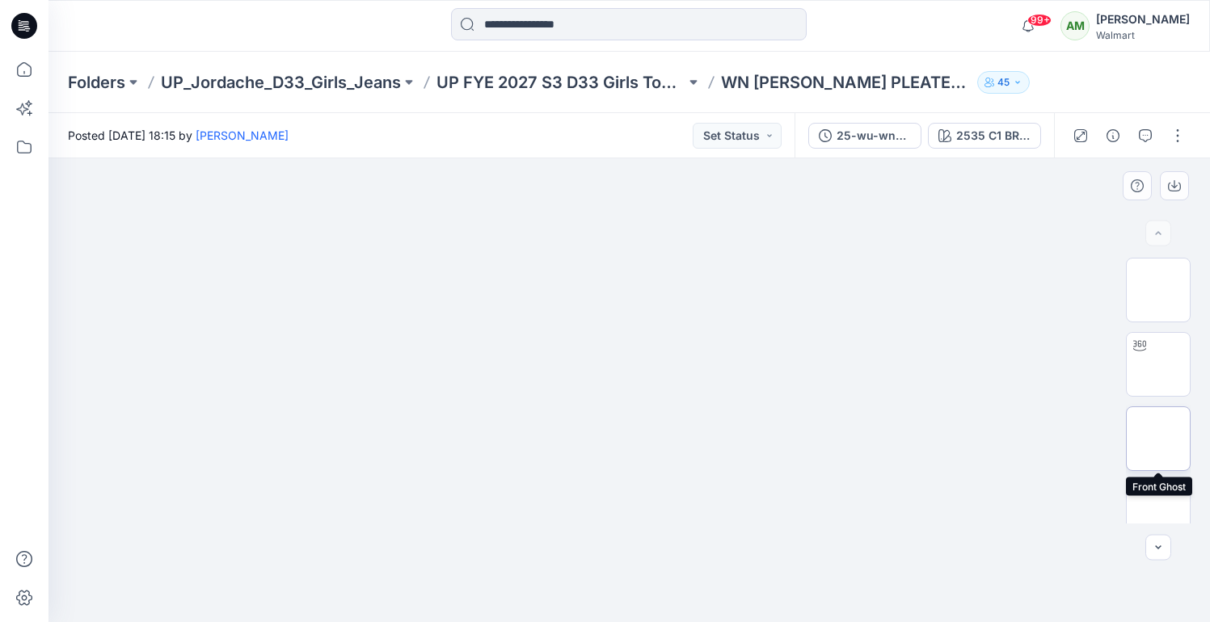
click at [1158, 439] on img at bounding box center [1158, 439] width 0 height 0
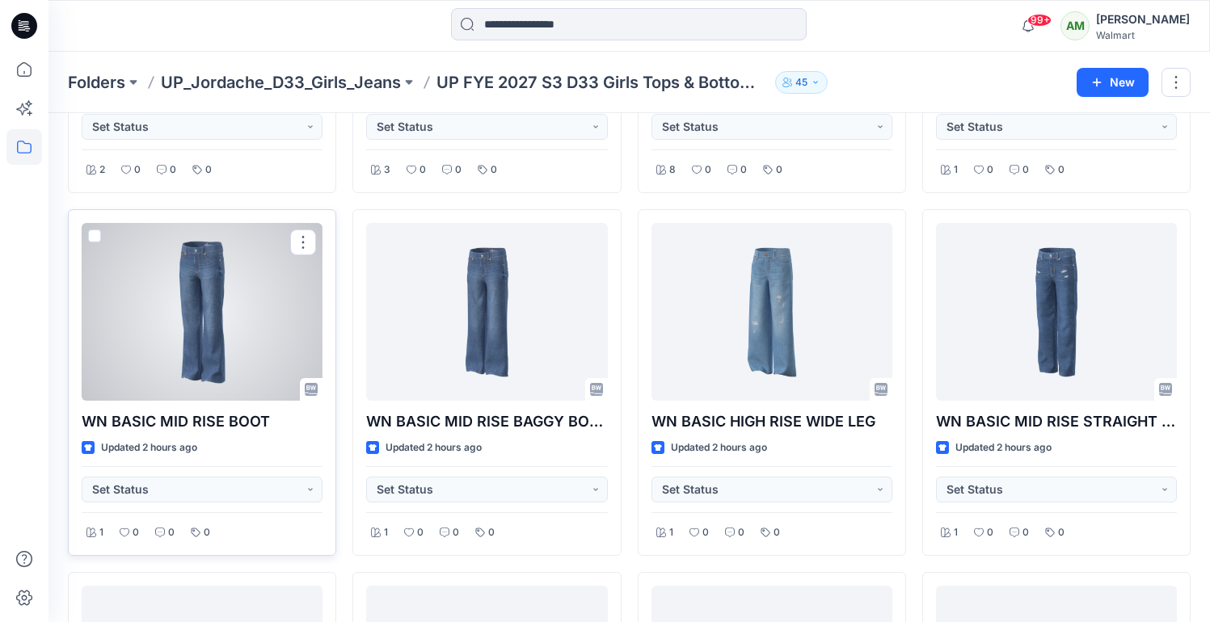
scroll to position [334, 0]
click at [226, 312] on div at bounding box center [202, 313] width 241 height 178
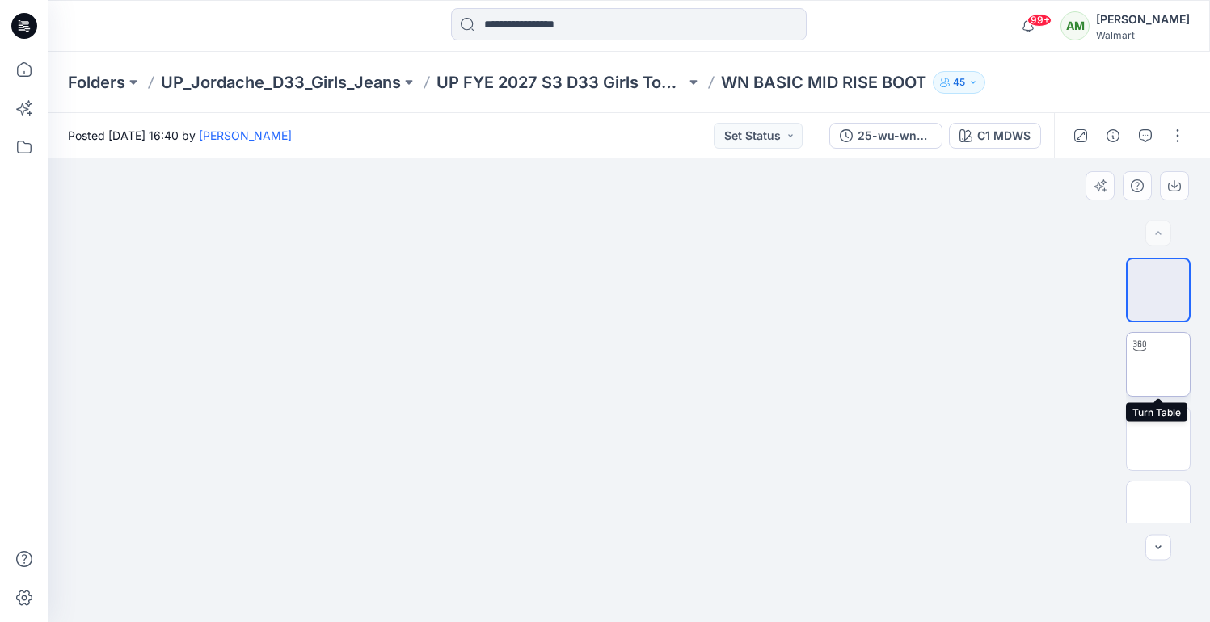
click at [1158, 364] on img at bounding box center [1158, 364] width 0 height 0
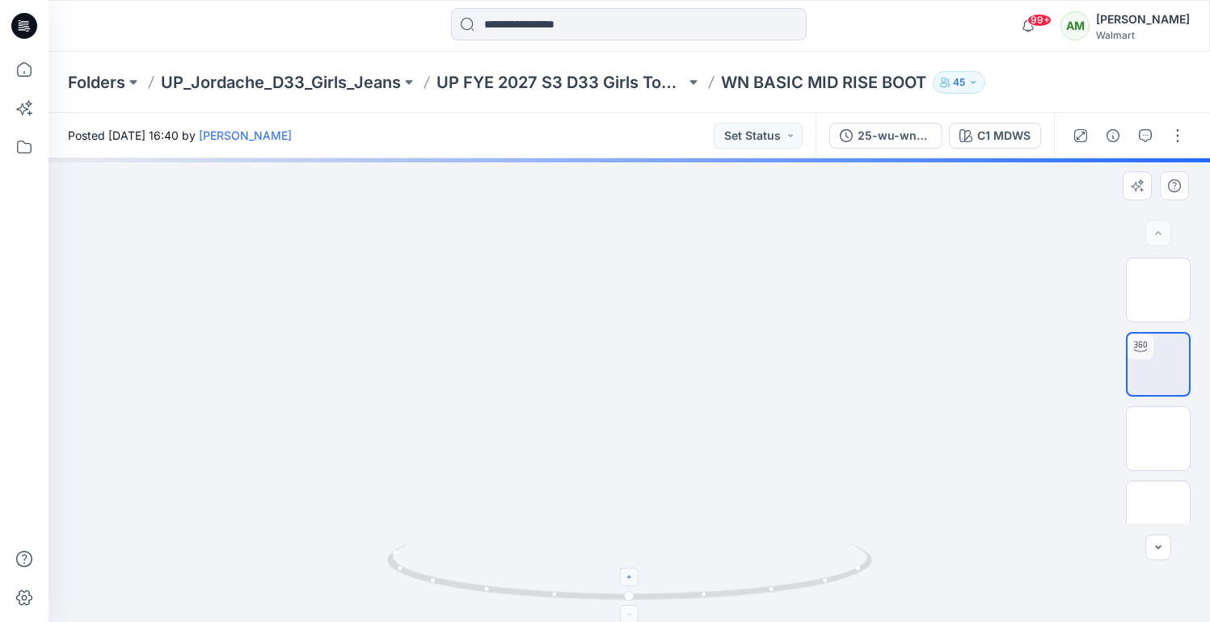
click at [630, 579] on icon at bounding box center [630, 578] width 10 height 10
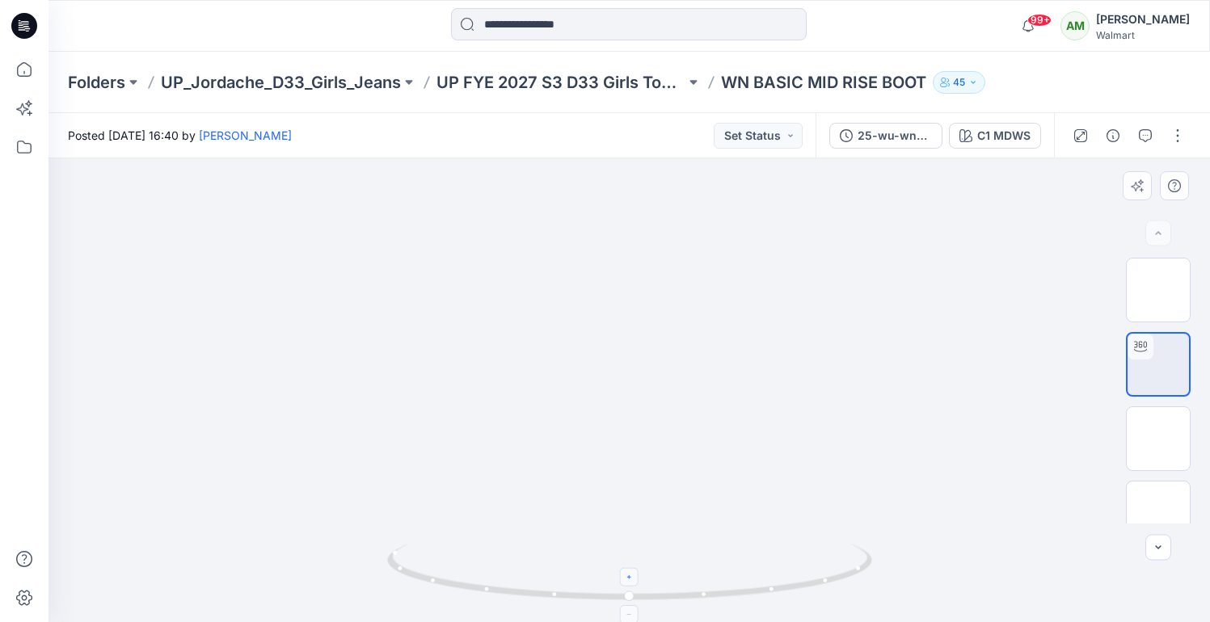
click at [630, 579] on icon at bounding box center [630, 578] width 10 height 10
drag, startPoint x: 706, startPoint y: 534, endPoint x: 701, endPoint y: 336, distance: 198.1
click at [701, 336] on div at bounding box center [628, 390] width 1161 height 464
click at [621, 576] on icon at bounding box center [621, 578] width 10 height 10
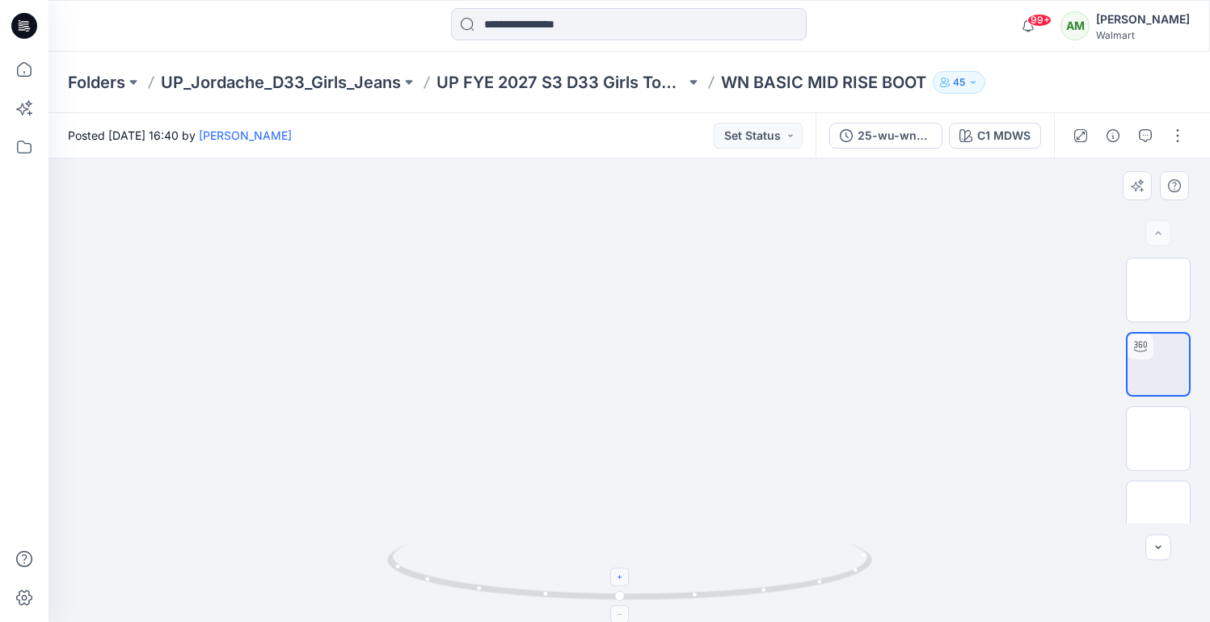
click at [621, 576] on icon at bounding box center [621, 578] width 10 height 10
drag, startPoint x: 685, startPoint y: 473, endPoint x: 693, endPoint y: 292, distance: 181.2
click at [617, 577] on icon at bounding box center [621, 578] width 10 height 10
drag, startPoint x: 623, startPoint y: 597, endPoint x: 510, endPoint y: 592, distance: 113.3
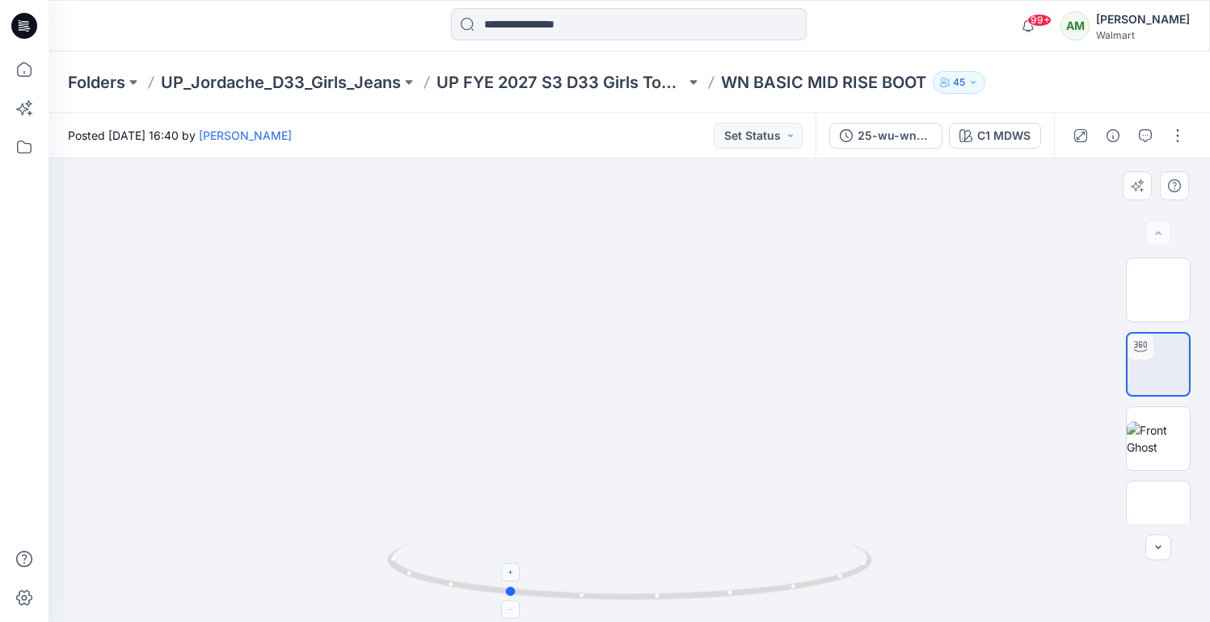
click at [510, 592] on circle at bounding box center [511, 592] width 10 height 10
drag, startPoint x: 640, startPoint y: 598, endPoint x: 534, endPoint y: 595, distance: 105.9
click at [534, 595] on icon at bounding box center [631, 574] width 489 height 61
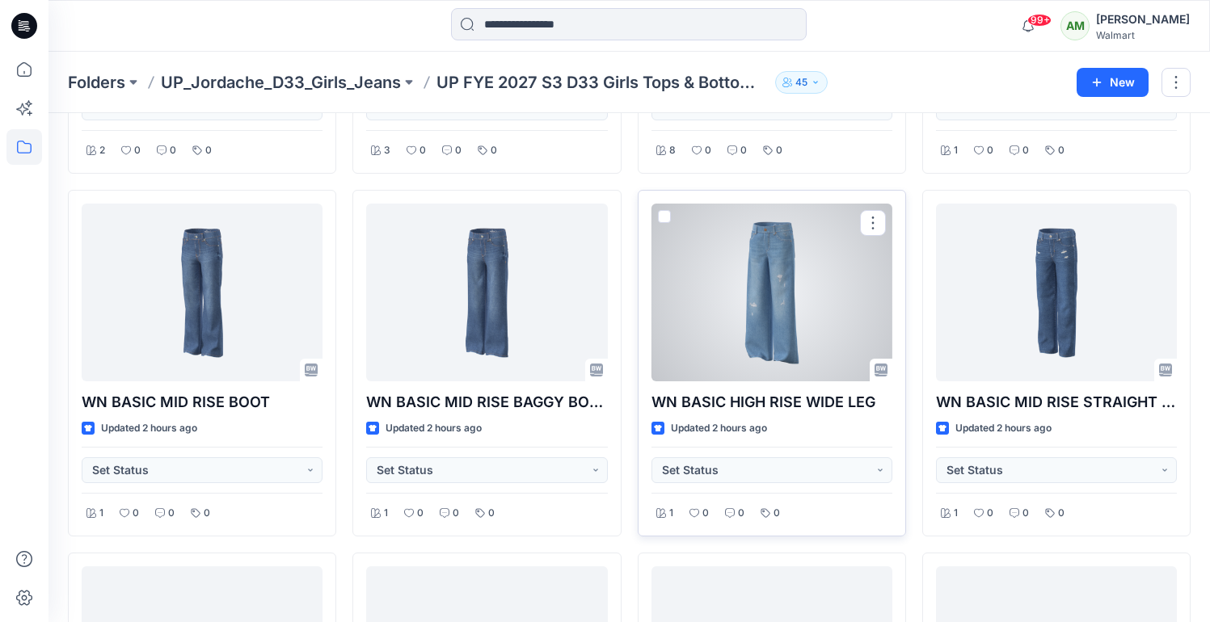
scroll to position [355, 0]
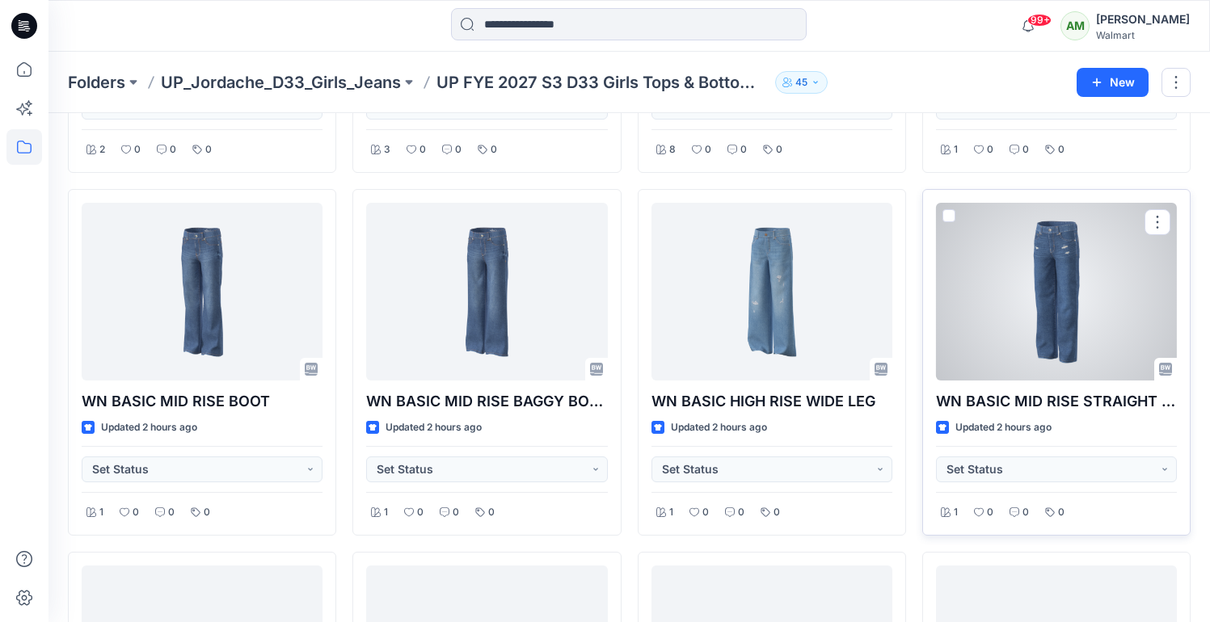
click at [1035, 272] on div at bounding box center [1056, 292] width 241 height 178
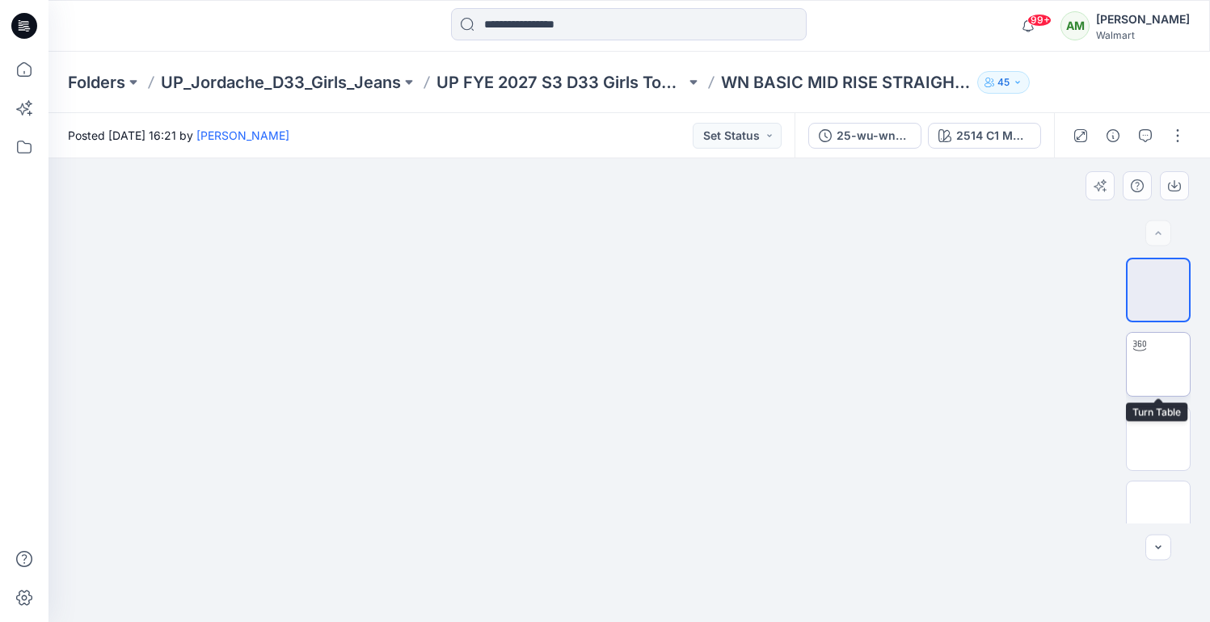
click at [1158, 364] on img at bounding box center [1158, 364] width 0 height 0
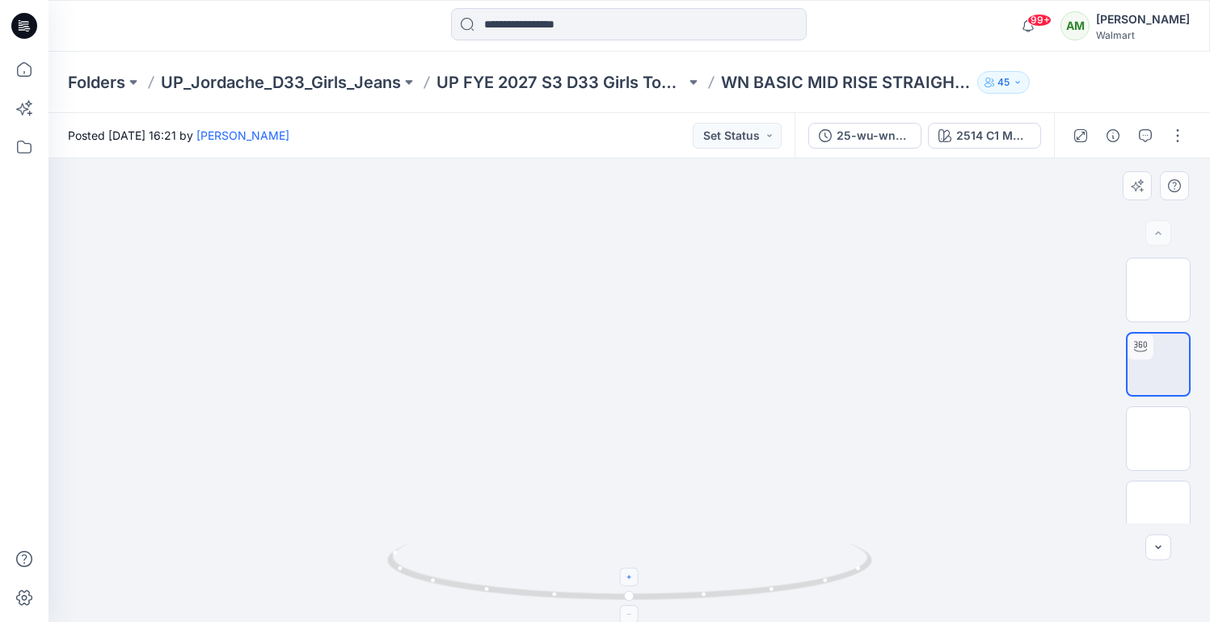
click at [628, 580] on icon at bounding box center [630, 578] width 10 height 10
drag, startPoint x: 686, startPoint y: 463, endPoint x: 690, endPoint y: 309, distance: 154.4
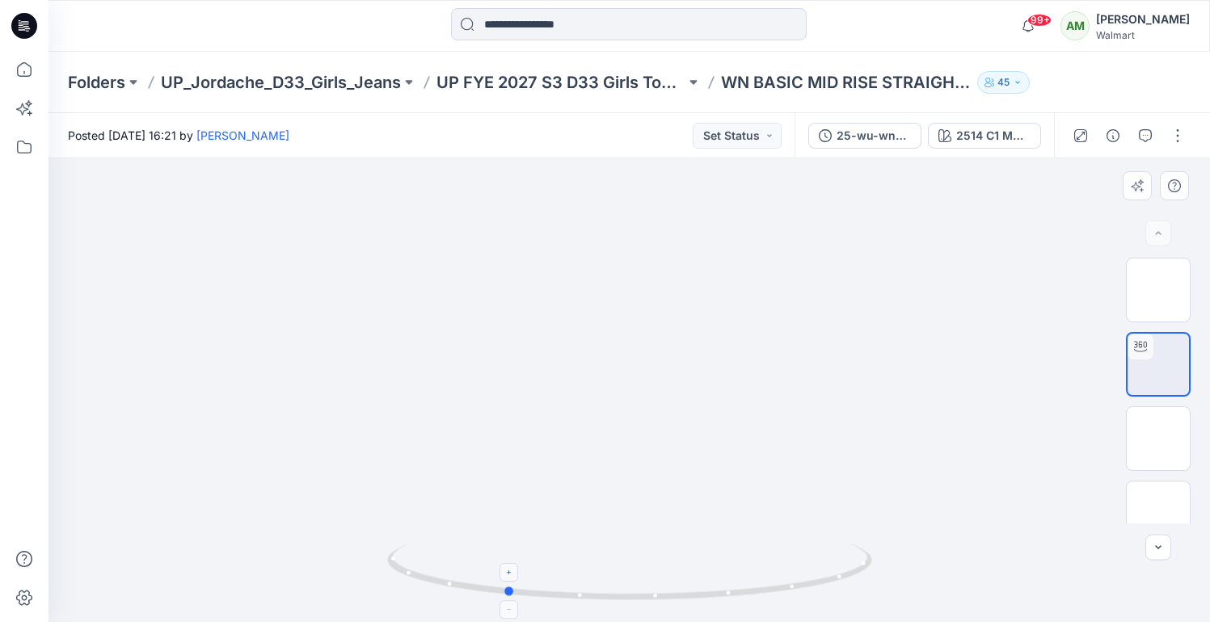
drag, startPoint x: 668, startPoint y: 600, endPoint x: 547, endPoint y: 592, distance: 120.6
click at [547, 592] on icon at bounding box center [631, 574] width 489 height 61
drag, startPoint x: 549, startPoint y: 600, endPoint x: 576, endPoint y: 596, distance: 27.8
click at [577, 596] on icon at bounding box center [631, 574] width 489 height 61
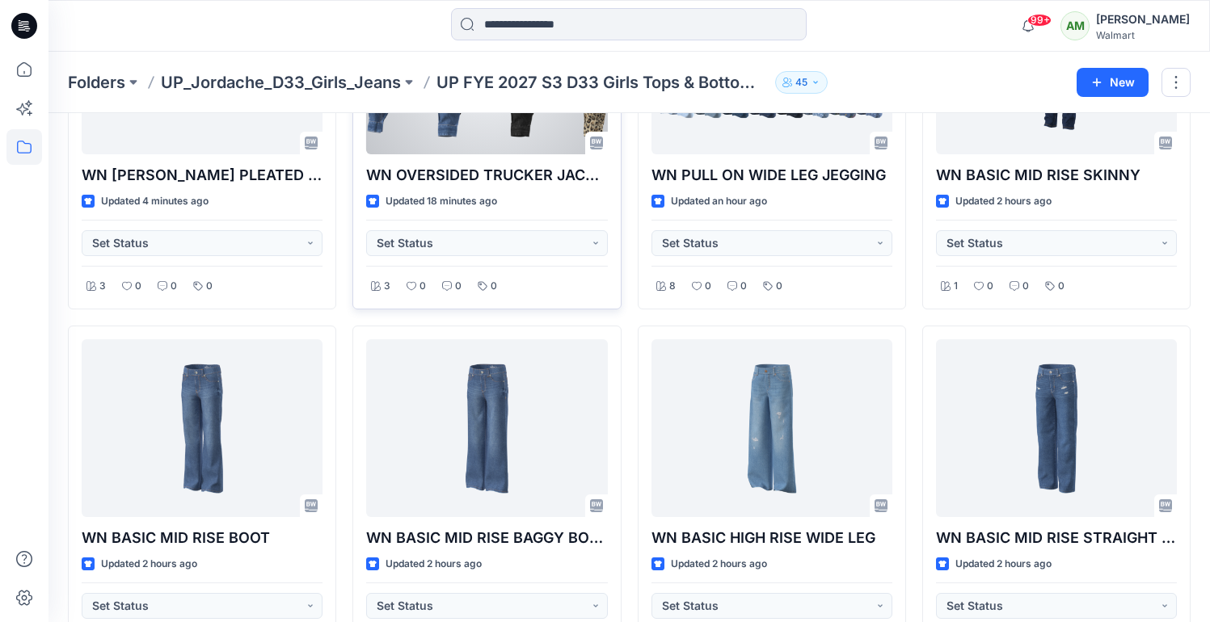
scroll to position [221, 0]
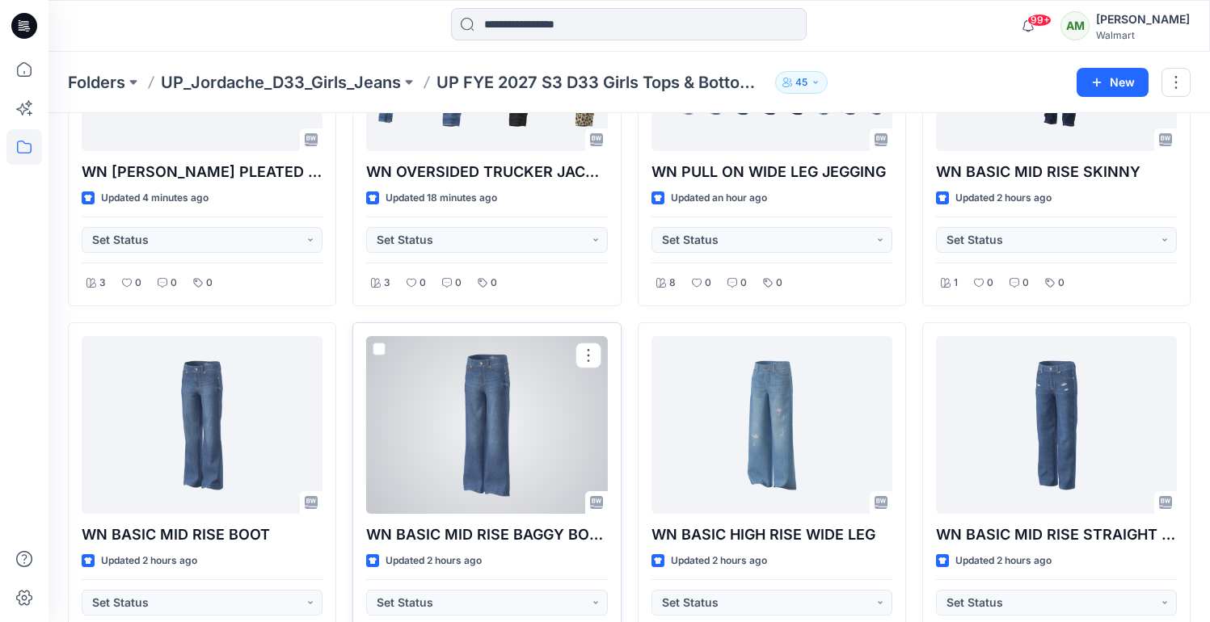
click at [480, 433] on div at bounding box center [486, 425] width 241 height 178
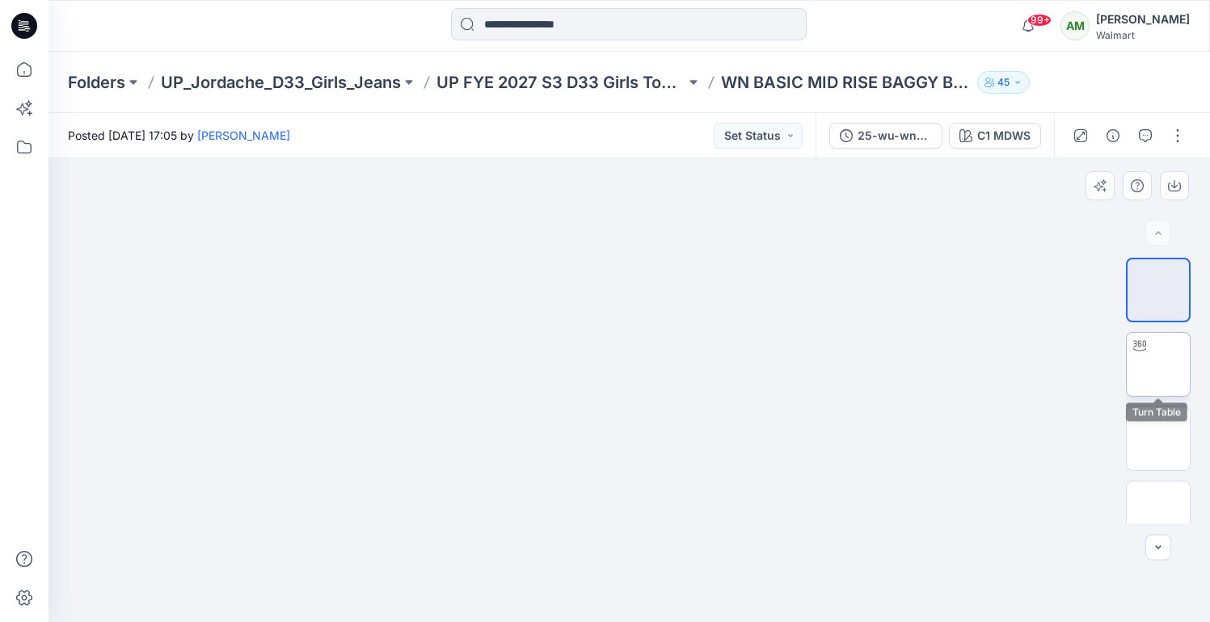
click at [1158, 364] on img at bounding box center [1158, 364] width 0 height 0
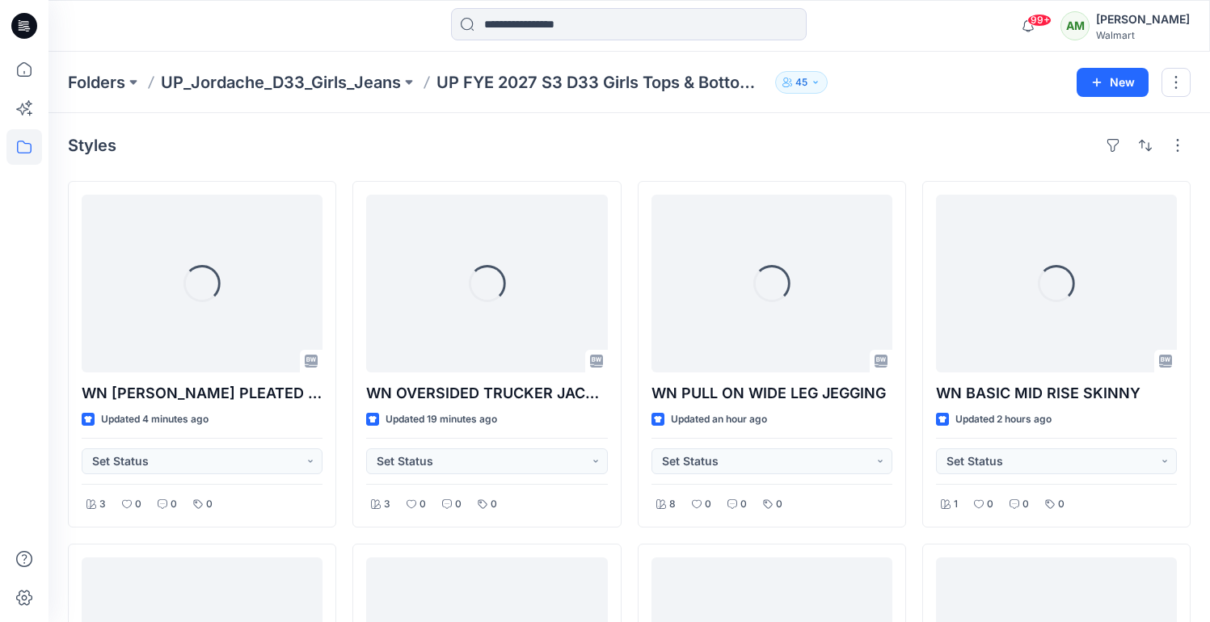
scroll to position [221, 0]
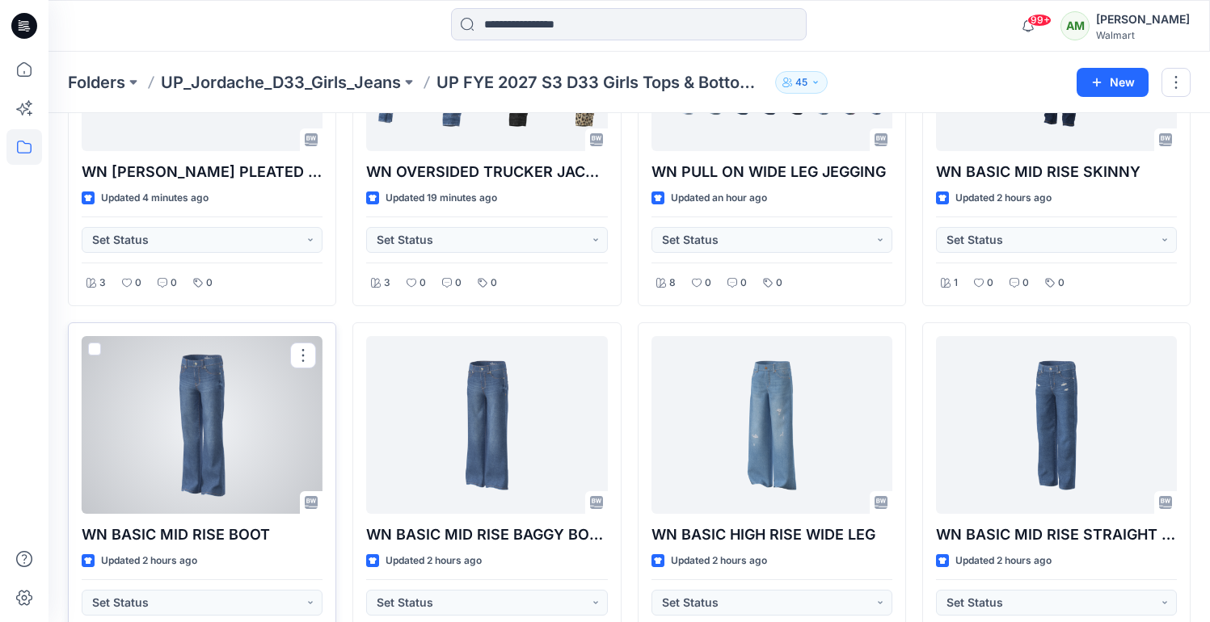
click at [190, 485] on div at bounding box center [202, 425] width 241 height 178
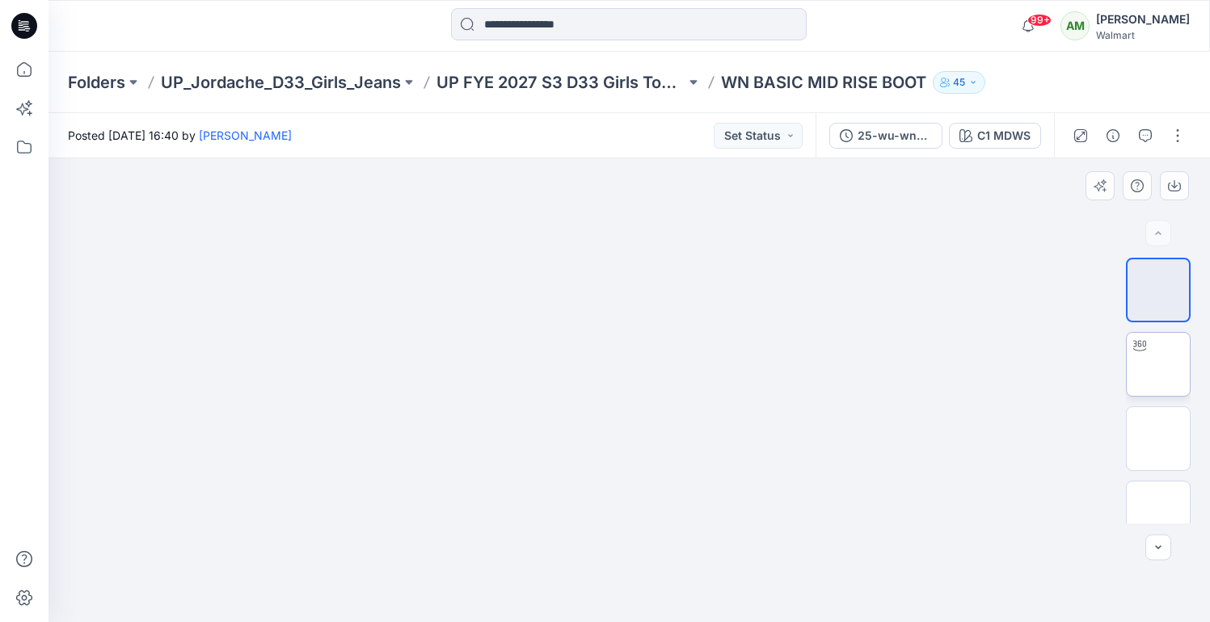
click at [1158, 364] on img at bounding box center [1158, 364] width 0 height 0
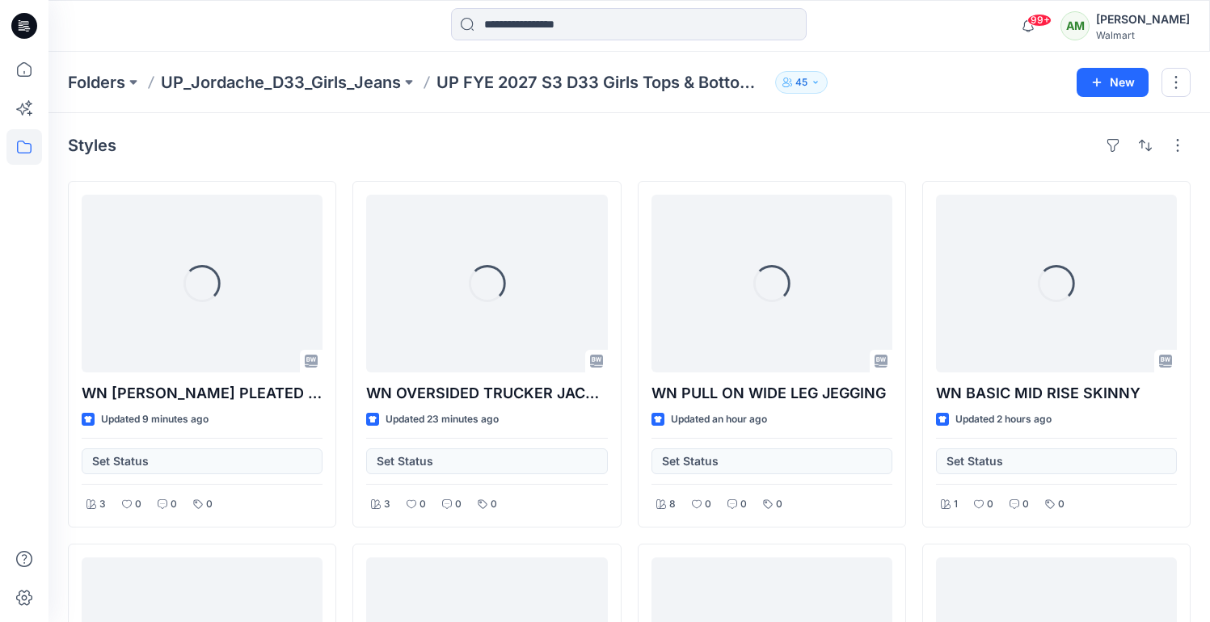
scroll to position [221, 0]
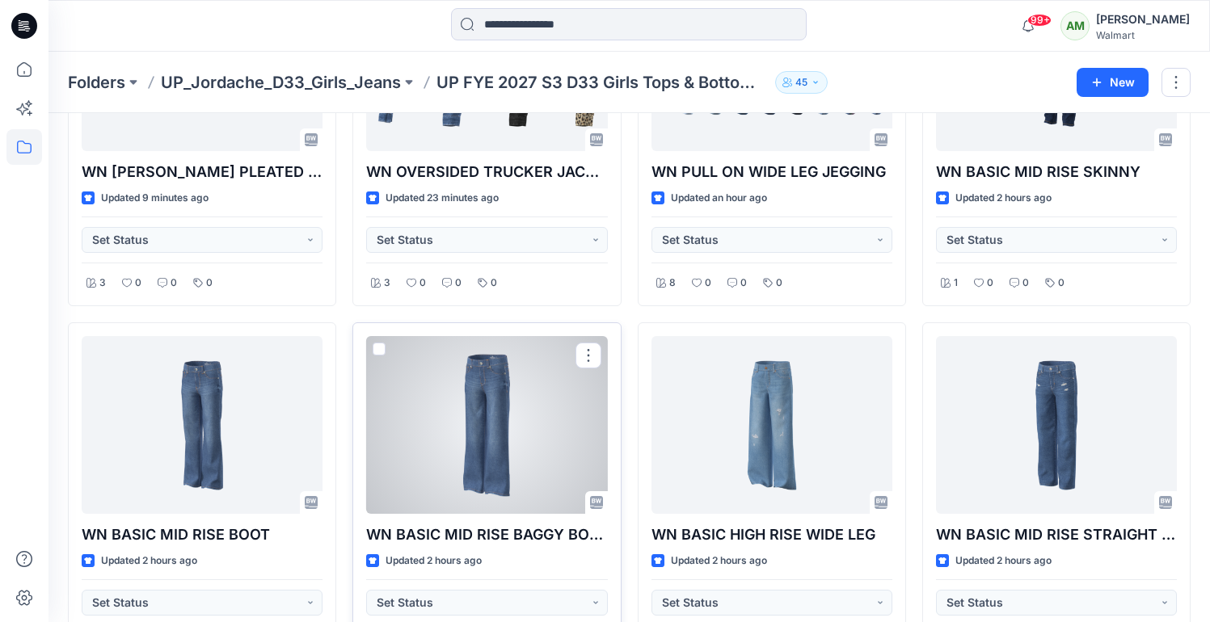
click at [503, 396] on div at bounding box center [486, 425] width 241 height 178
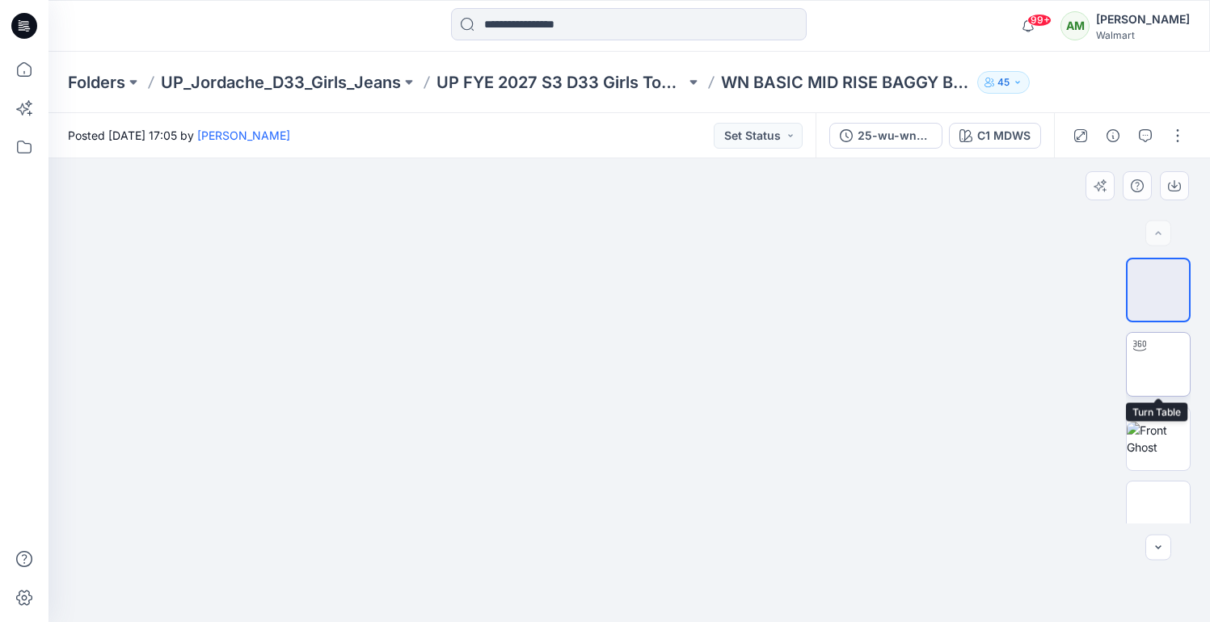
click at [1142, 348] on icon at bounding box center [1139, 345] width 13 height 13
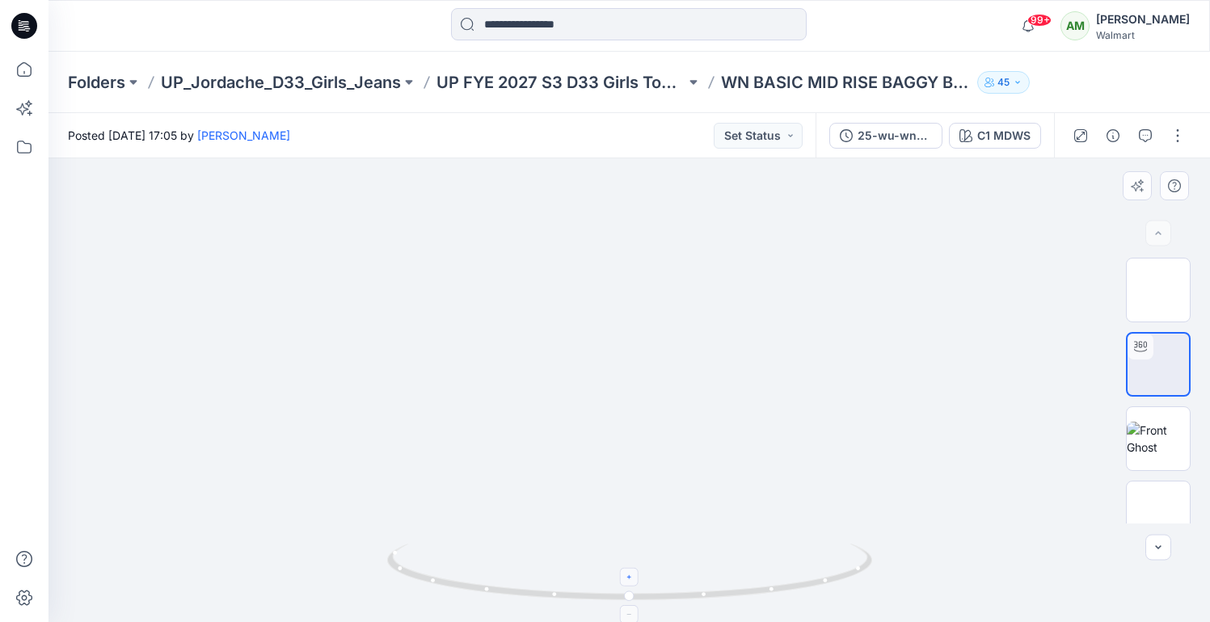
click at [628, 575] on icon at bounding box center [630, 578] width 10 height 10
drag, startPoint x: 658, startPoint y: 516, endPoint x: 659, endPoint y: 327, distance: 188.3
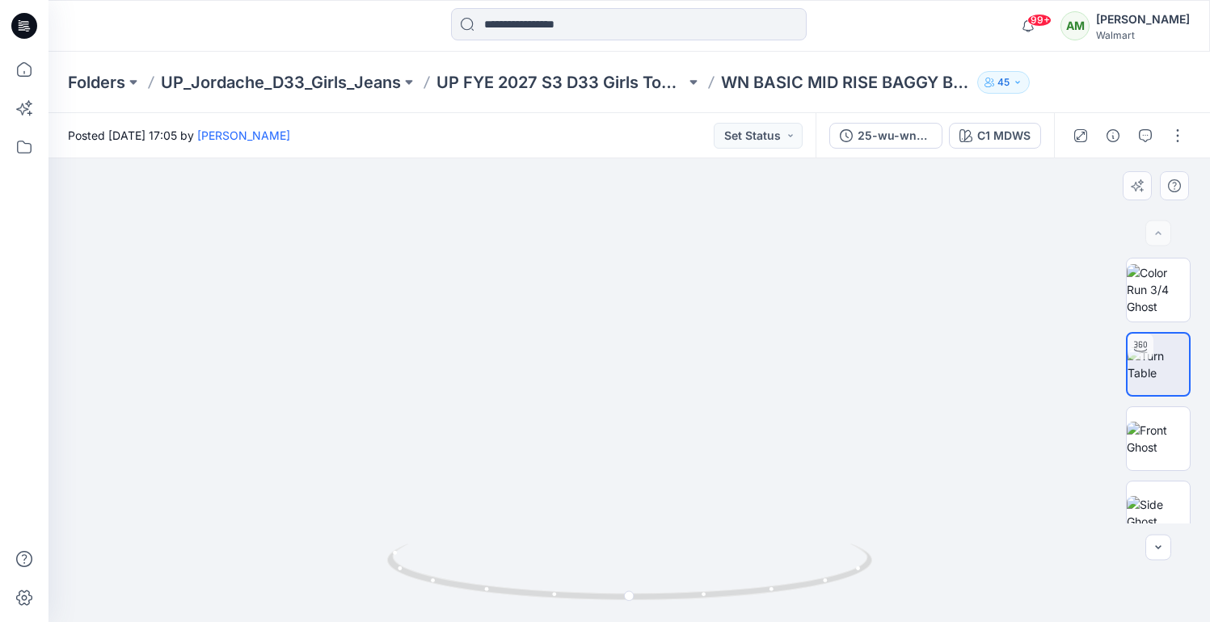
click at [630, 609] on div at bounding box center [629, 614] width 19 height 19
click at [630, 610] on icon at bounding box center [630, 615] width 10 height 10
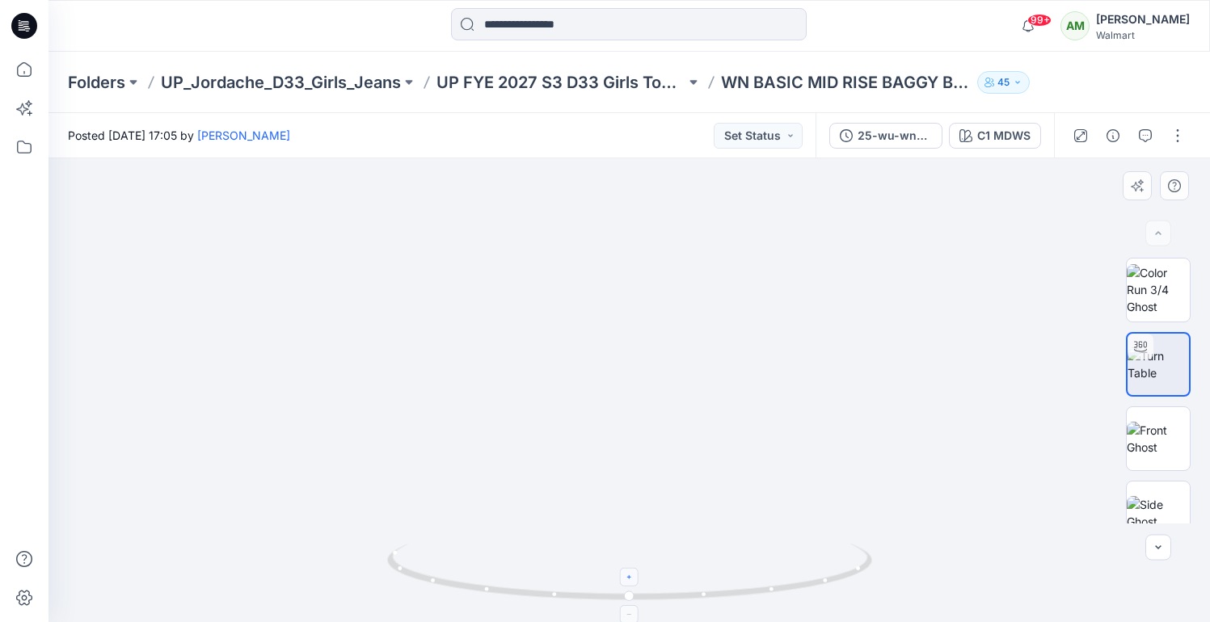
click at [630, 610] on icon at bounding box center [630, 615] width 10 height 10
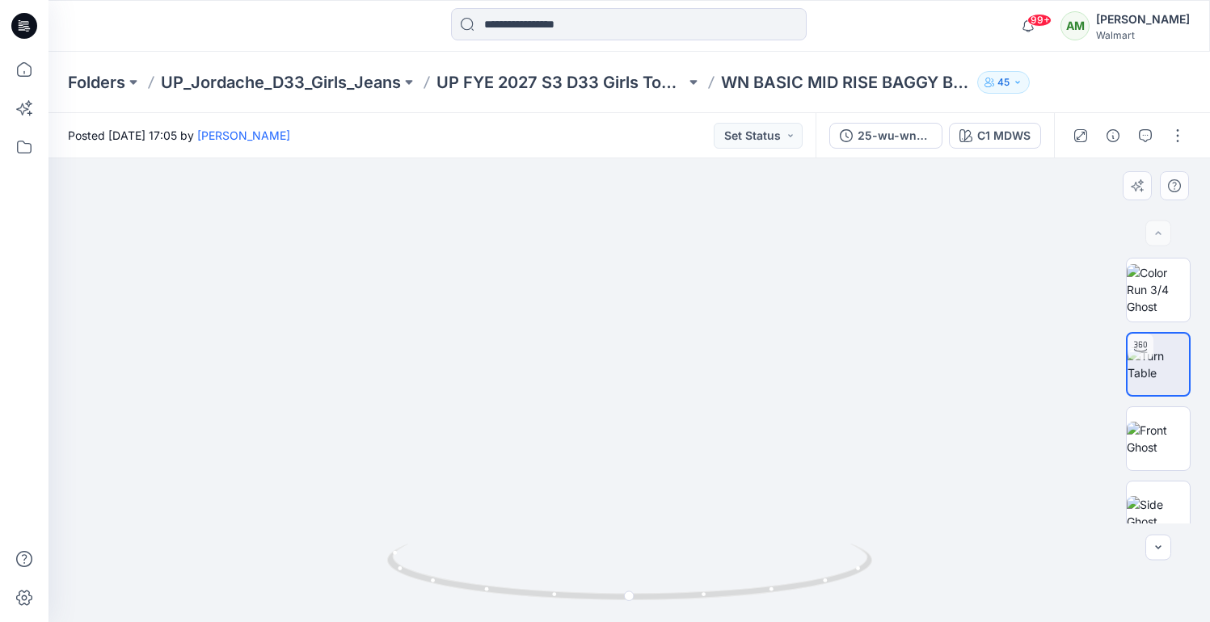
drag, startPoint x: 672, startPoint y: 520, endPoint x: 673, endPoint y: 396, distance: 123.6
click at [673, 396] on img at bounding box center [629, 129] width 1103 height 986
click at [632, 613] on icon at bounding box center [630, 615] width 10 height 10
drag, startPoint x: 685, startPoint y: 494, endPoint x: 686, endPoint y: 381, distance: 113.1
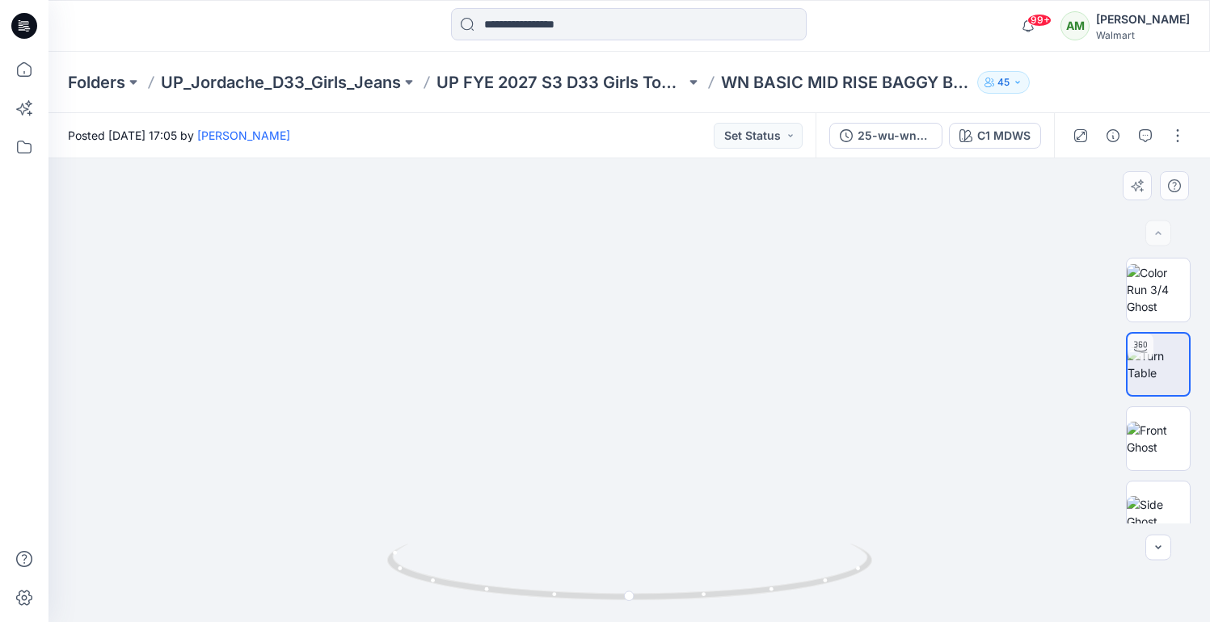
click at [686, 381] on img at bounding box center [629, 187] width 870 height 870
click at [632, 581] on icon at bounding box center [630, 578] width 10 height 10
click at [632, 618] on icon at bounding box center [630, 615] width 10 height 10
click at [634, 574] on div at bounding box center [629, 577] width 19 height 19
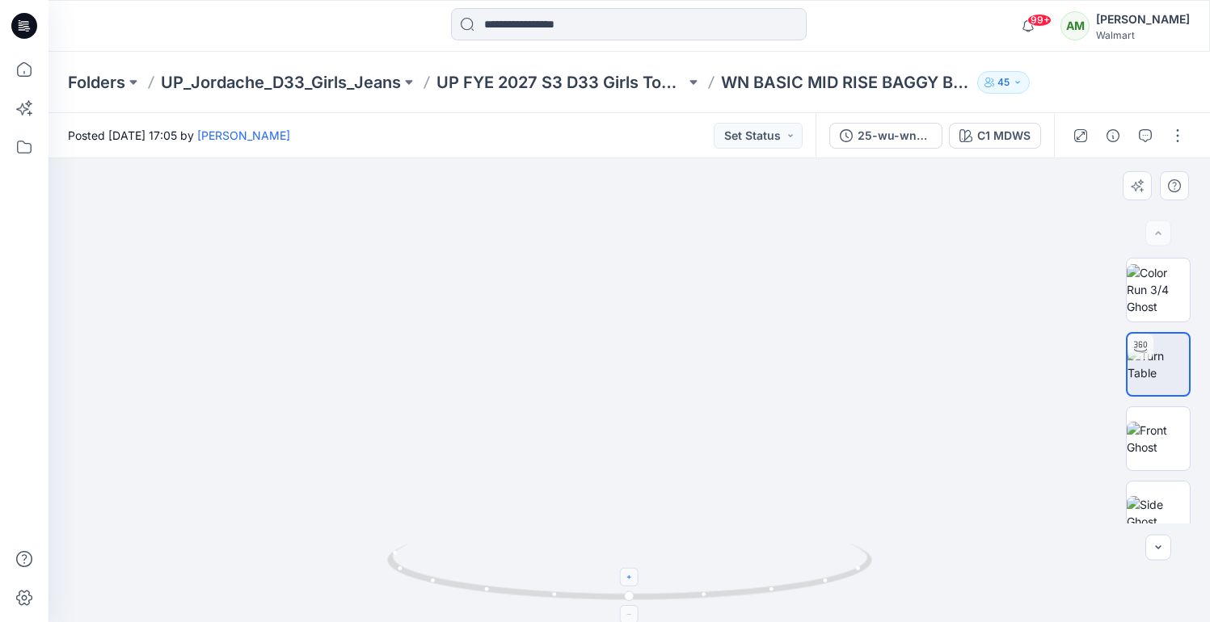
click at [634, 574] on div at bounding box center [629, 577] width 19 height 19
click at [632, 580] on icon at bounding box center [630, 578] width 10 height 10
click at [628, 610] on icon at bounding box center [630, 615] width 10 height 10
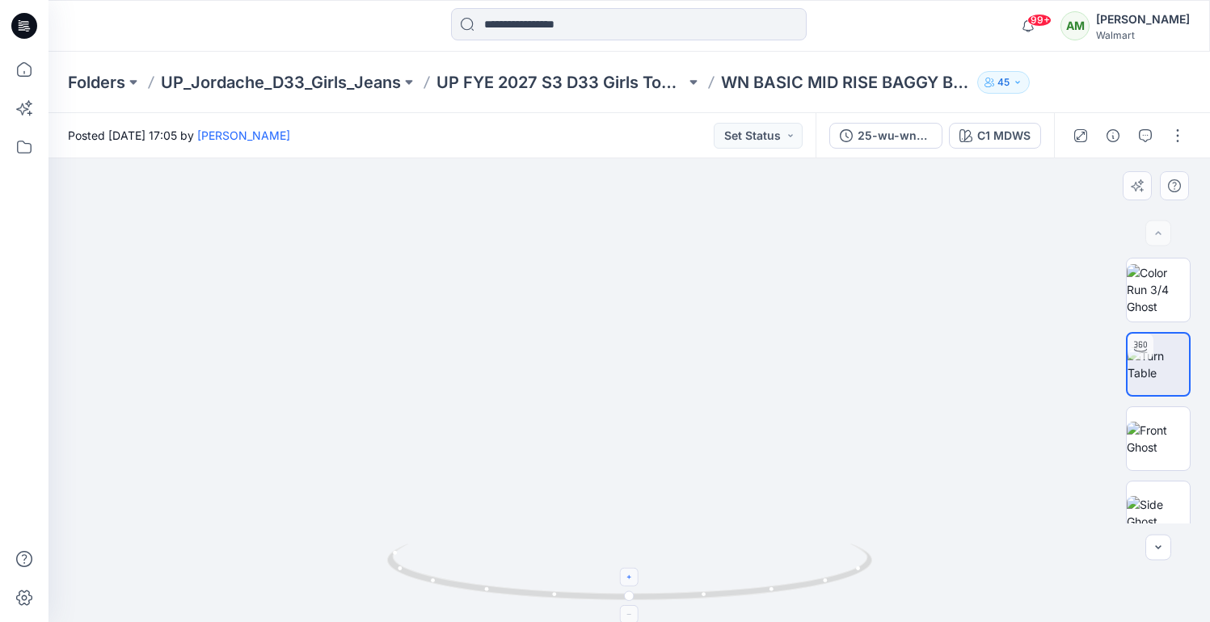
click at [632, 578] on icon at bounding box center [630, 578] width 10 height 10
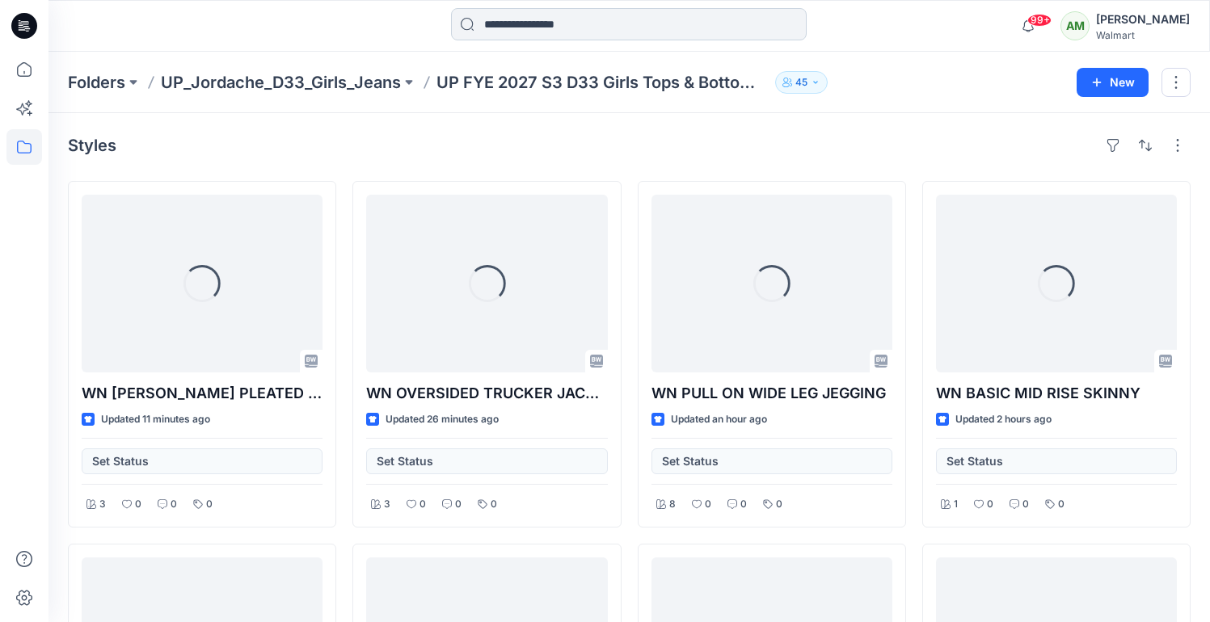
scroll to position [221, 0]
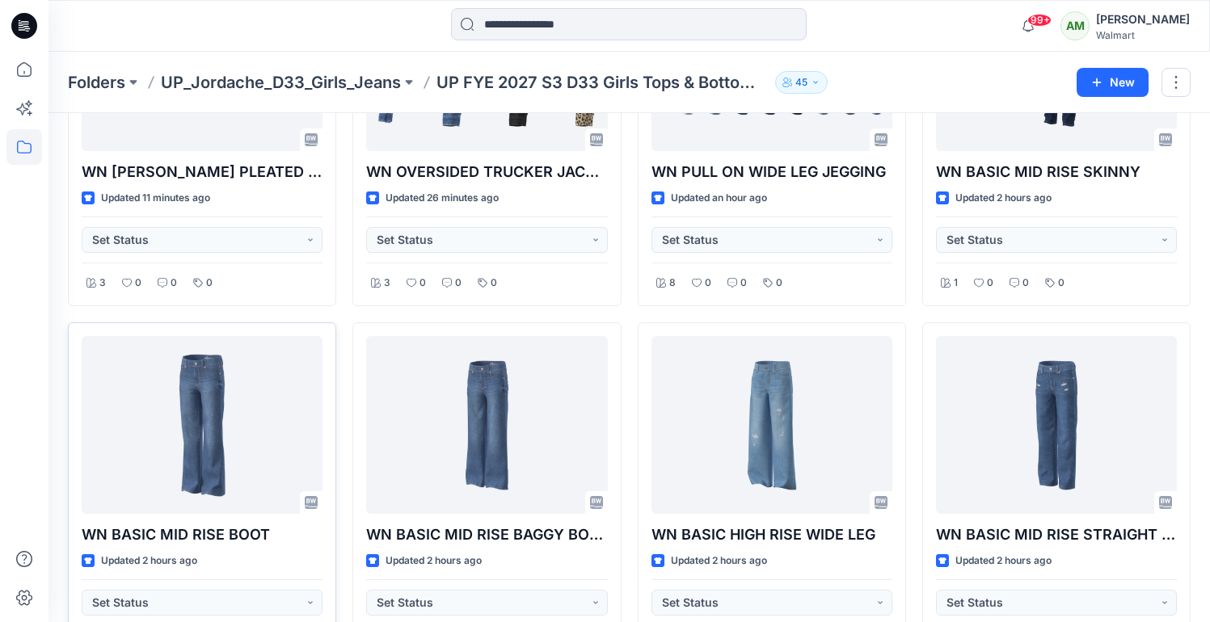
click at [232, 423] on div at bounding box center [202, 425] width 241 height 178
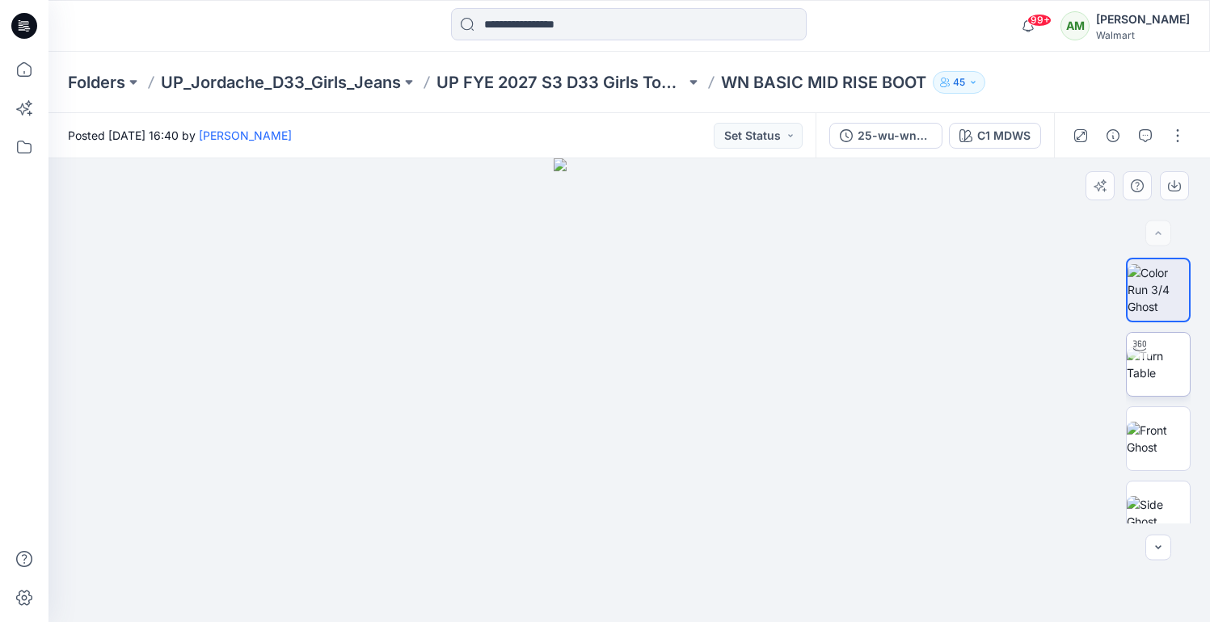
click at [1164, 361] on img at bounding box center [1158, 365] width 63 height 34
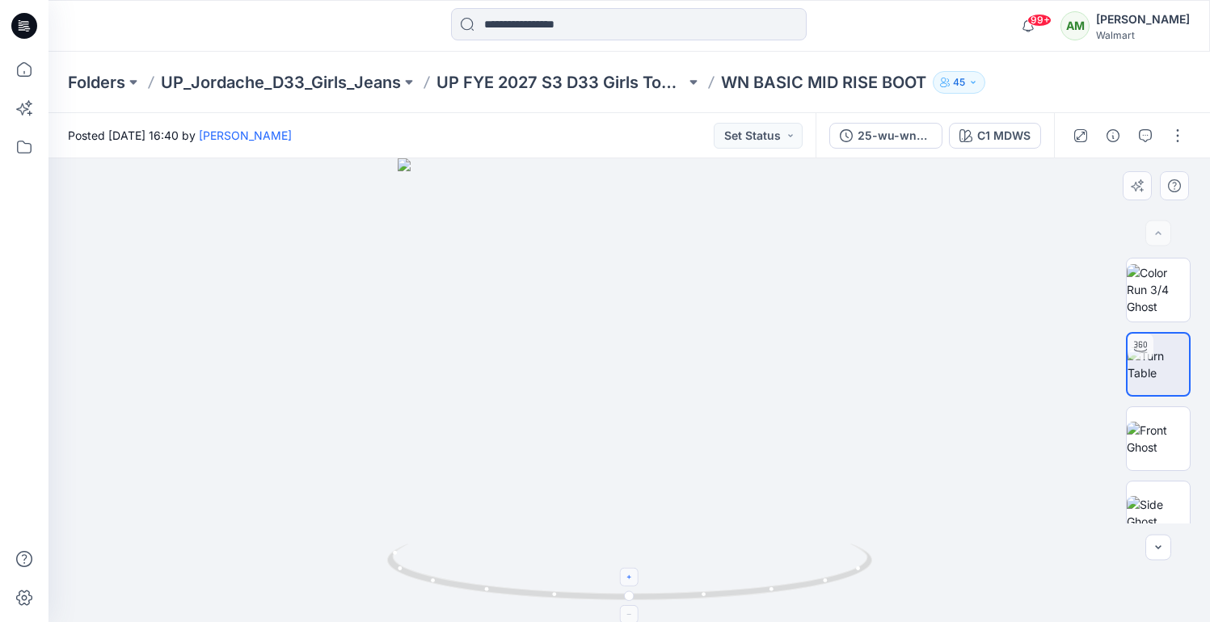
click at [628, 571] on div at bounding box center [629, 577] width 19 height 19
click at [628, 573] on icon at bounding box center [630, 578] width 10 height 10
drag, startPoint x: 685, startPoint y: 521, endPoint x: 675, endPoint y: 345, distance: 176.5
click at [675, 345] on img at bounding box center [629, 274] width 697 height 697
click at [631, 583] on div at bounding box center [629, 577] width 19 height 19
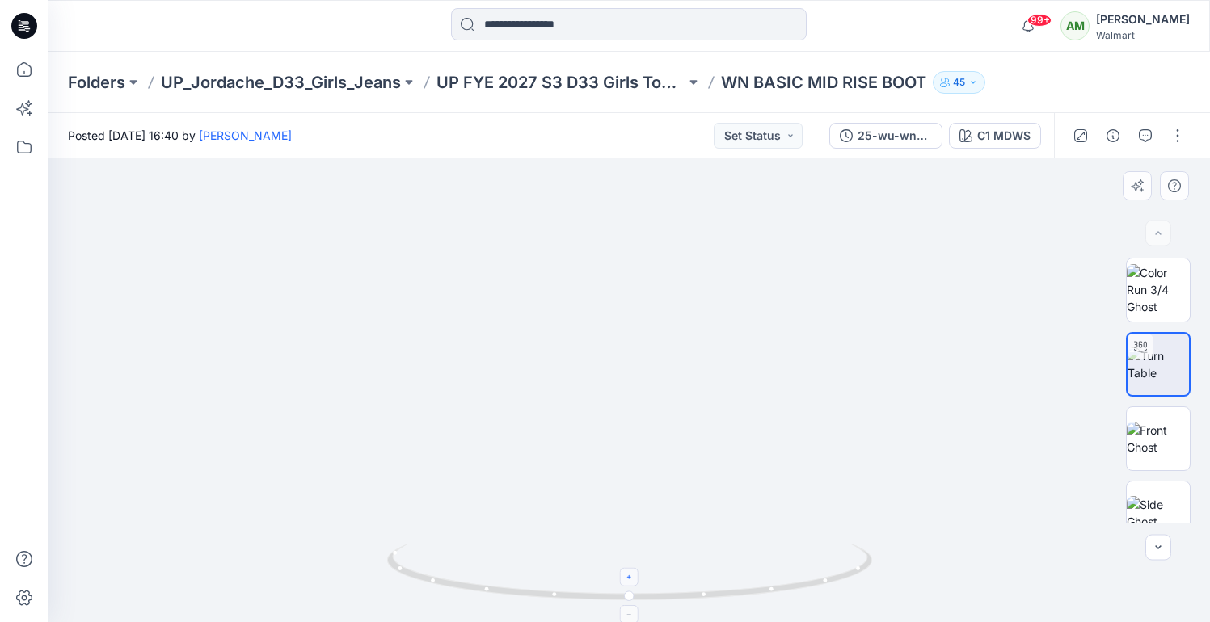
click at [630, 615] on icon at bounding box center [629, 615] width 4 height 1
drag, startPoint x: 689, startPoint y: 525, endPoint x: 693, endPoint y: 438, distance: 87.3
click at [691, 439] on img at bounding box center [629, 274] width 697 height 697
click at [630, 578] on icon at bounding box center [630, 577] width 4 height 4
click at [630, 575] on icon at bounding box center [630, 578] width 10 height 10
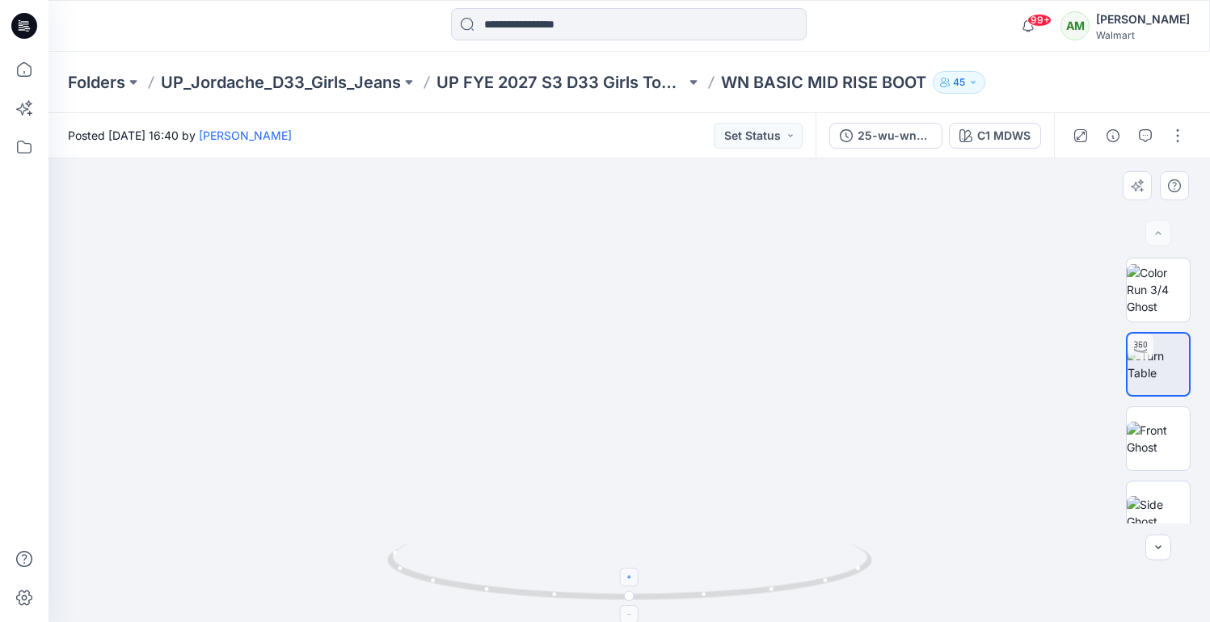
click at [630, 613] on icon at bounding box center [630, 615] width 10 height 10
click at [1165, 431] on img at bounding box center [1158, 439] width 63 height 34
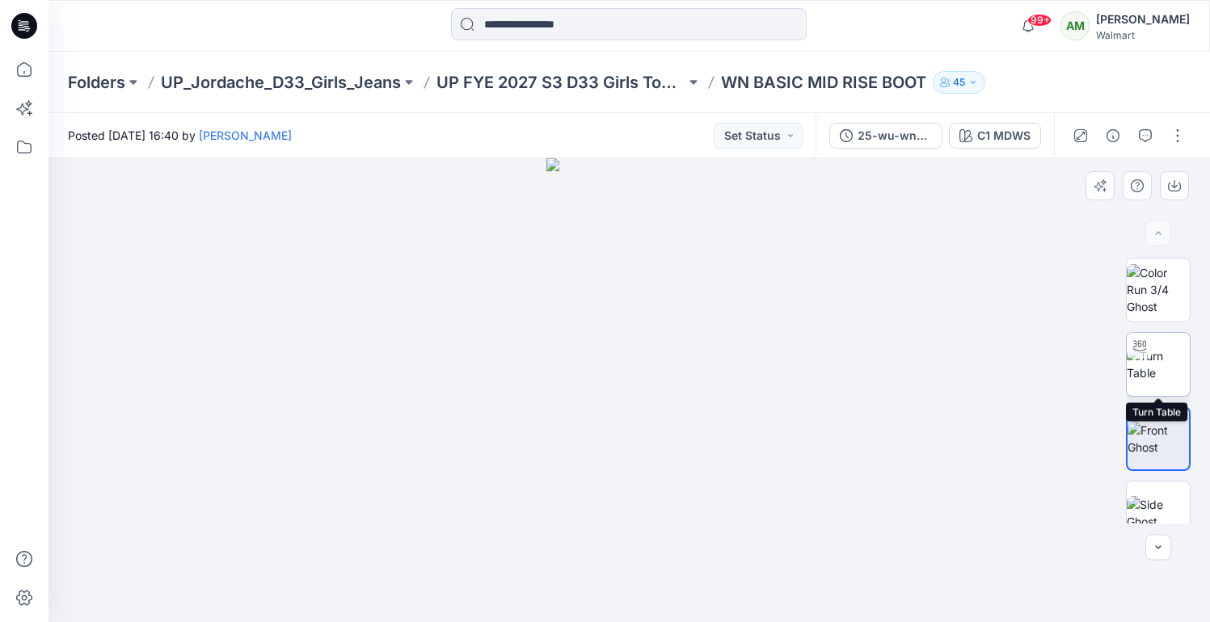
click at [1173, 353] on img at bounding box center [1158, 365] width 63 height 34
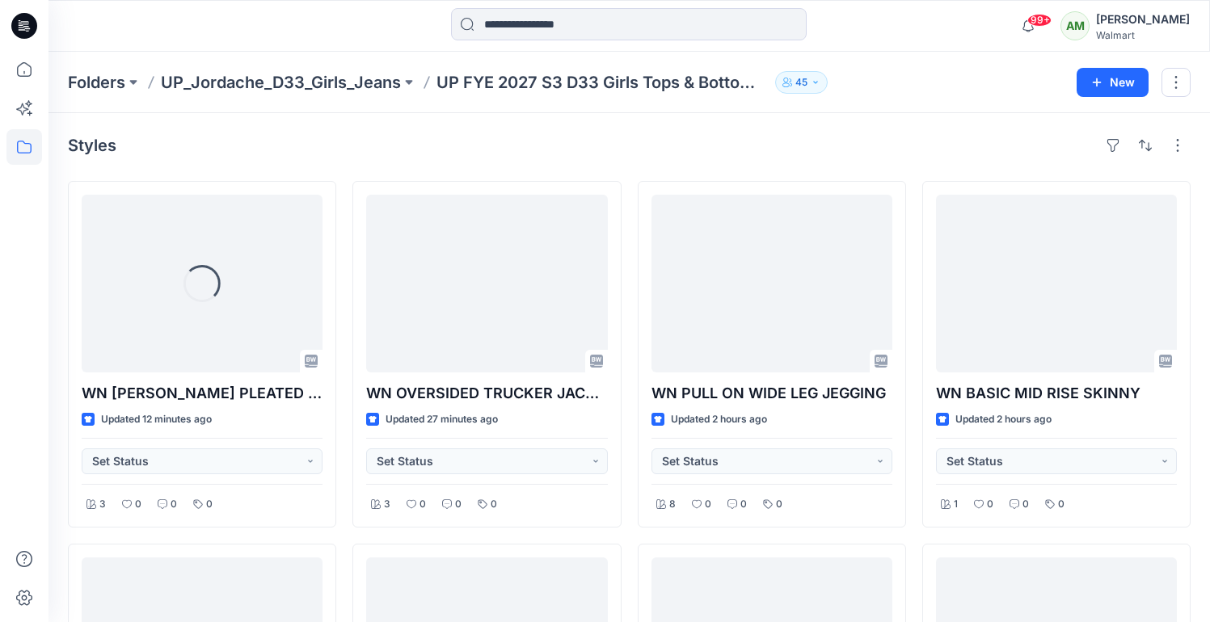
scroll to position [221, 0]
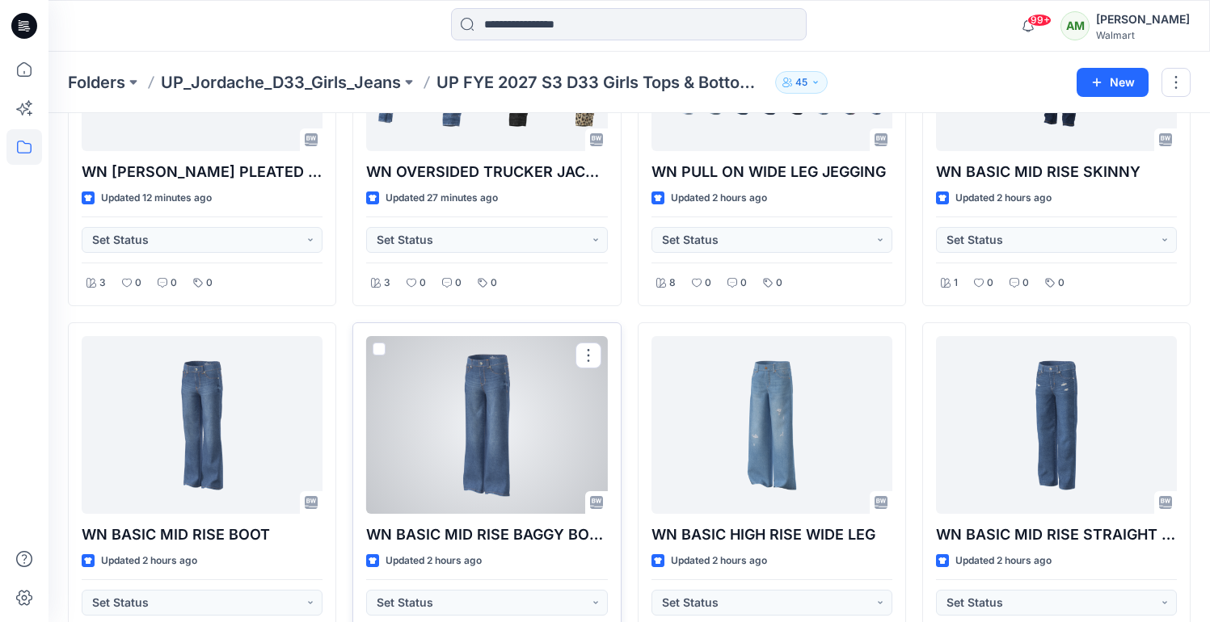
click at [508, 425] on div at bounding box center [486, 425] width 241 height 178
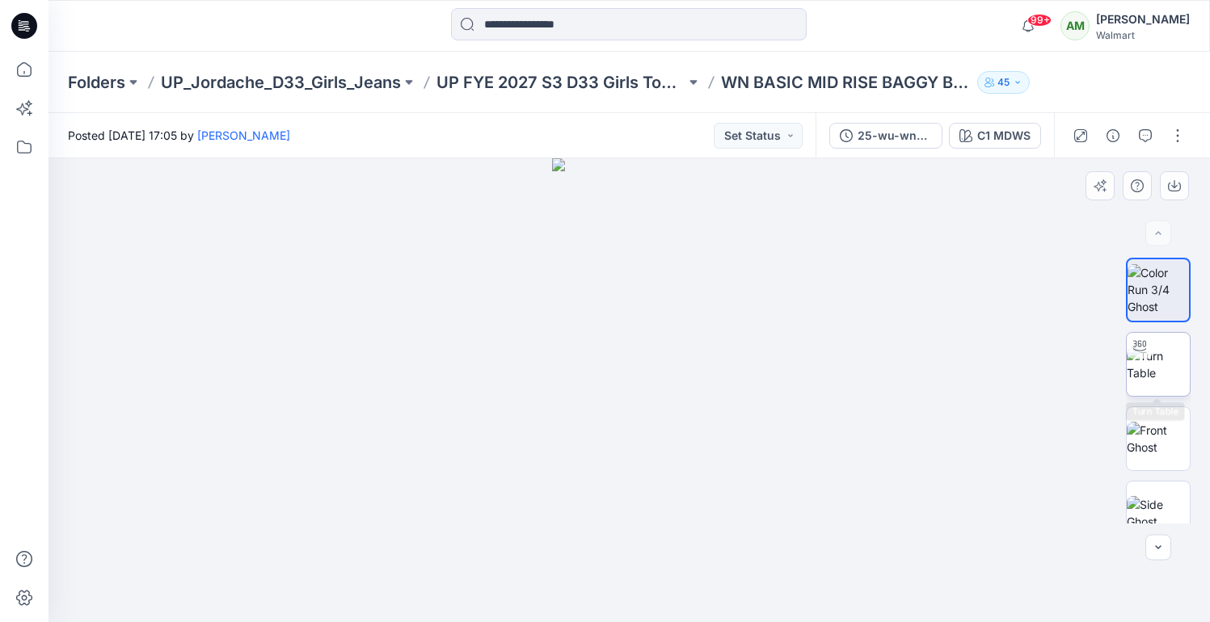
click at [1161, 359] on img at bounding box center [1158, 365] width 63 height 34
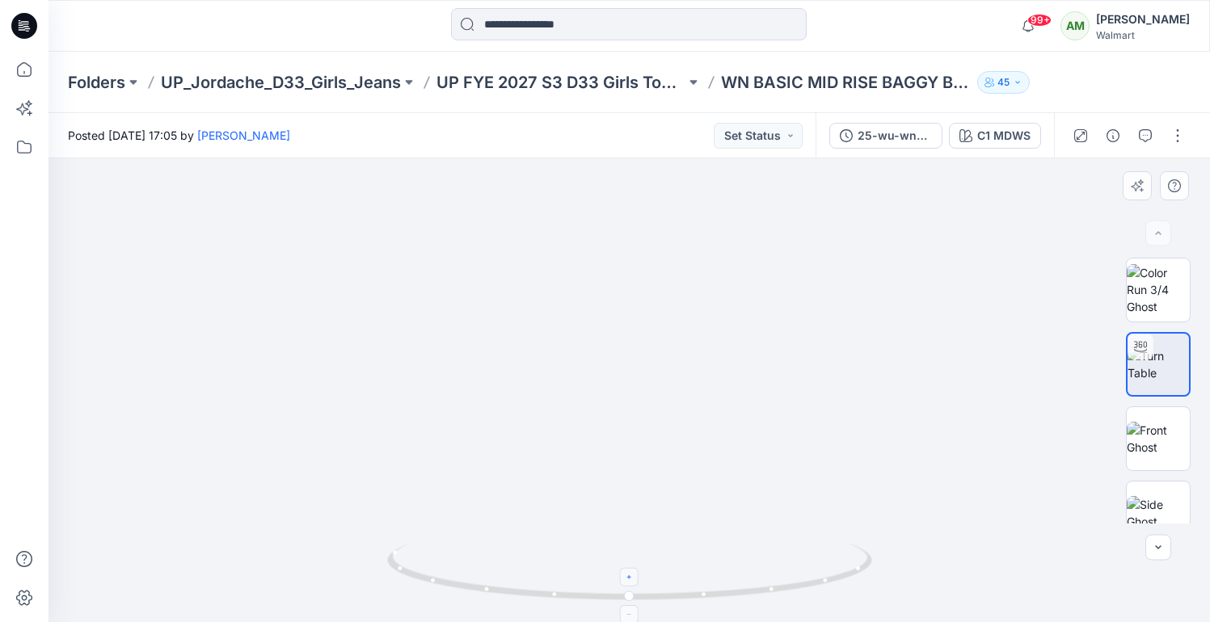
click at [630, 583] on div at bounding box center [629, 577] width 19 height 19
drag, startPoint x: 661, startPoint y: 459, endPoint x: 662, endPoint y: 396, distance: 63.0
click at [662, 396] on div at bounding box center [628, 390] width 1161 height 464
click at [610, 586] on div at bounding box center [611, 577] width 19 height 19
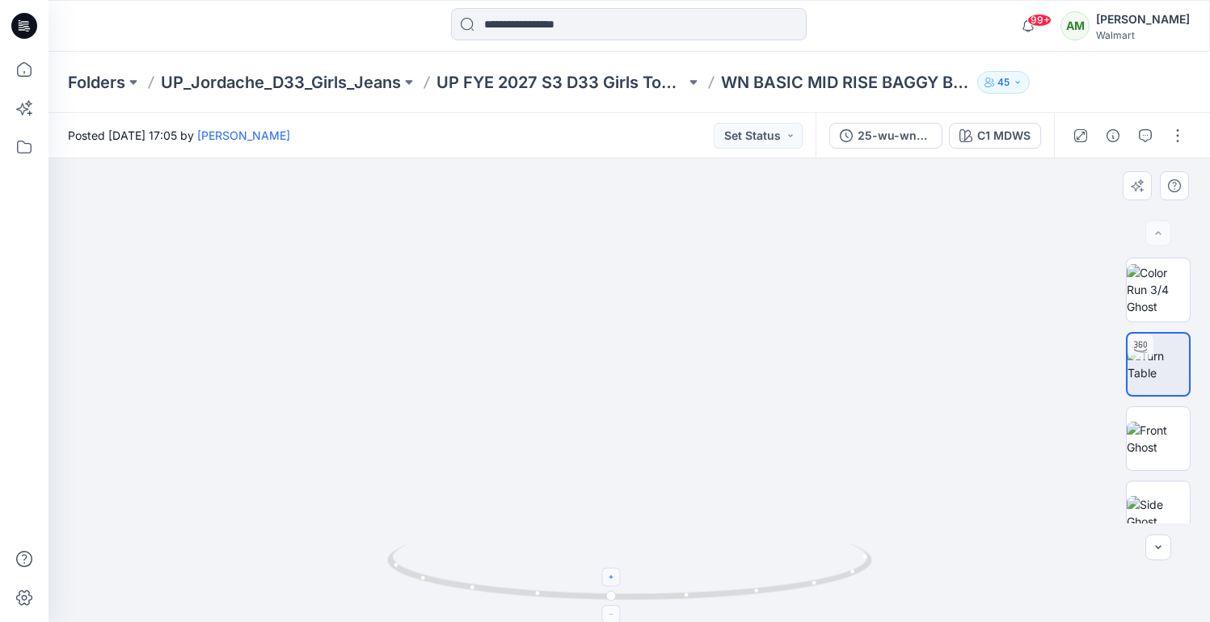
click at [610, 586] on div at bounding box center [611, 577] width 19 height 19
drag, startPoint x: 701, startPoint y: 551, endPoint x: 695, endPoint y: 387, distance: 164.2
click at [695, 387] on div at bounding box center [628, 390] width 1161 height 464
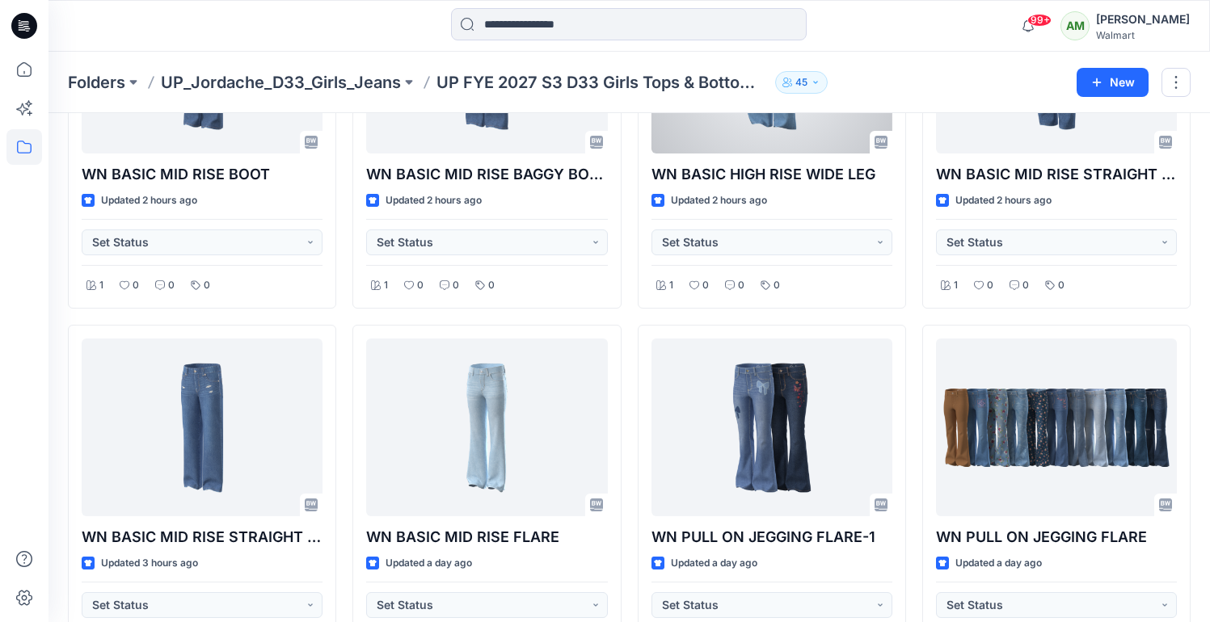
scroll to position [589, 0]
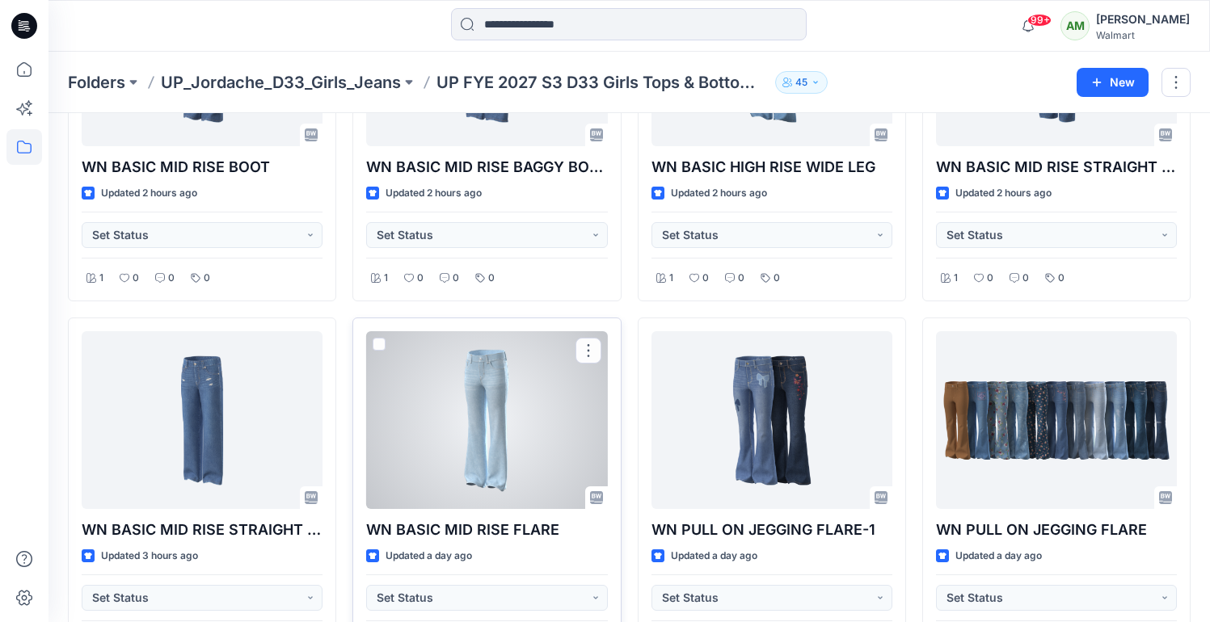
click at [479, 356] on div at bounding box center [486, 420] width 241 height 178
